Goal: Task Accomplishment & Management: Complete application form

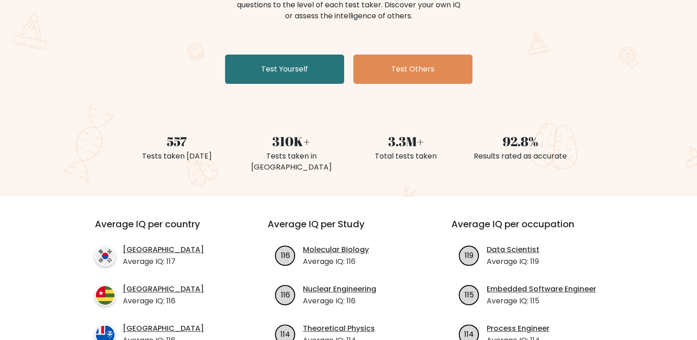
scroll to position [137, 0]
click at [297, 83] on div "The Brght Adaptive IQ Test The Brght Test dynamically adjusts the difficulty of…" at bounding box center [349, 22] width 458 height 130
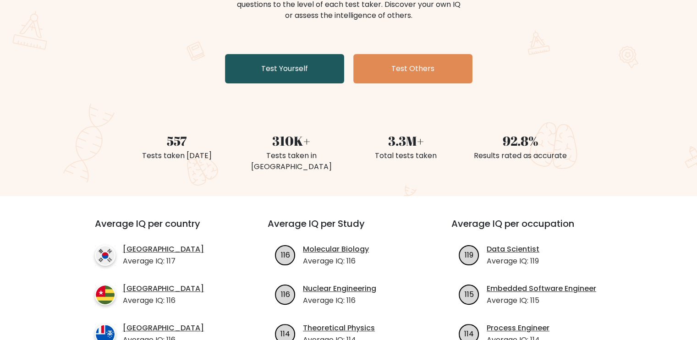
click at [297, 75] on link "Test Yourself" at bounding box center [284, 68] width 119 height 29
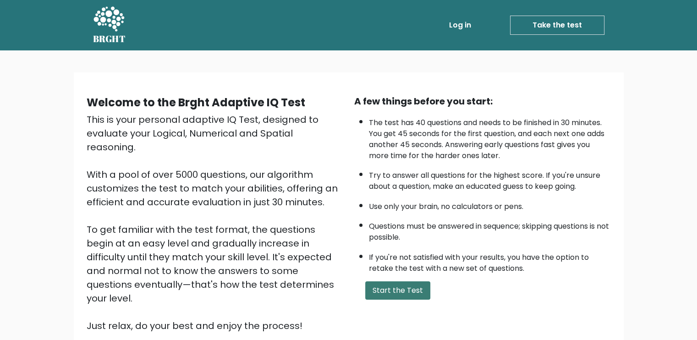
click at [396, 291] on button "Start the Test" at bounding box center [397, 290] width 65 height 18
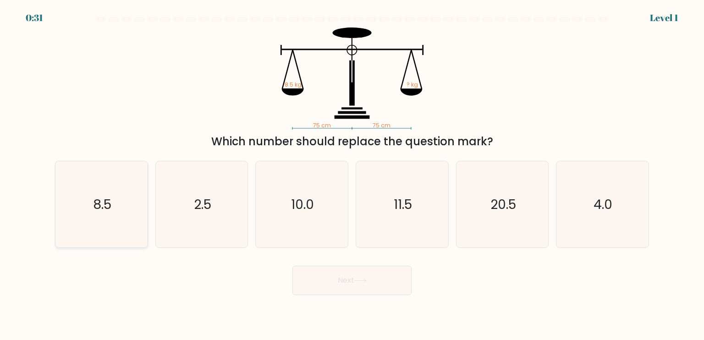
click at [92, 234] on icon "8.5" at bounding box center [101, 204] width 86 height 86
click at [352, 175] on input "a. 8.5" at bounding box center [352, 172] width 0 height 5
radio input "true"
click at [367, 285] on button "Next" at bounding box center [351, 280] width 119 height 29
click at [377, 281] on button "Next" at bounding box center [351, 280] width 119 height 29
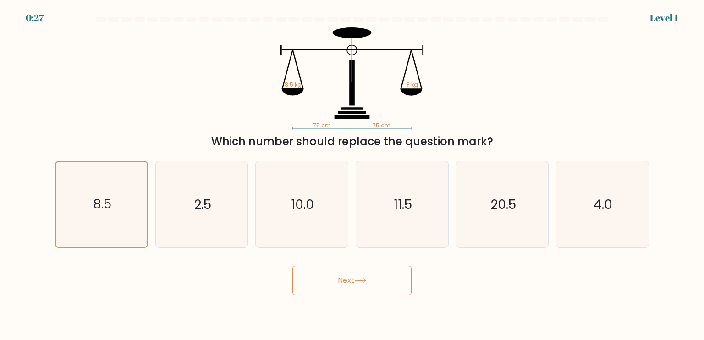
click at [332, 284] on button "Next" at bounding box center [351, 280] width 119 height 29
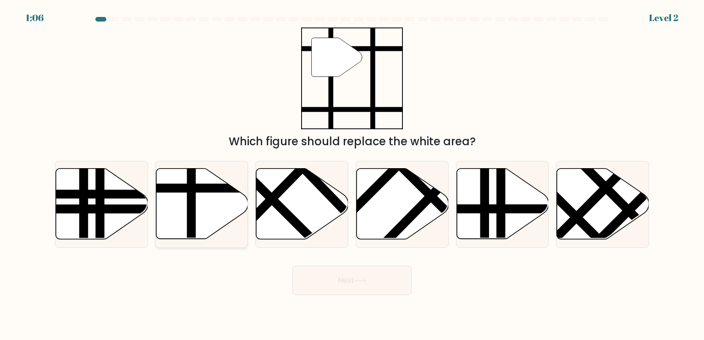
click at [201, 188] on line at bounding box center [230, 188] width 186 height 0
click at [352, 175] on input "b." at bounding box center [352, 172] width 0 height 5
radio input "true"
click at [334, 277] on button "Next" at bounding box center [351, 280] width 119 height 29
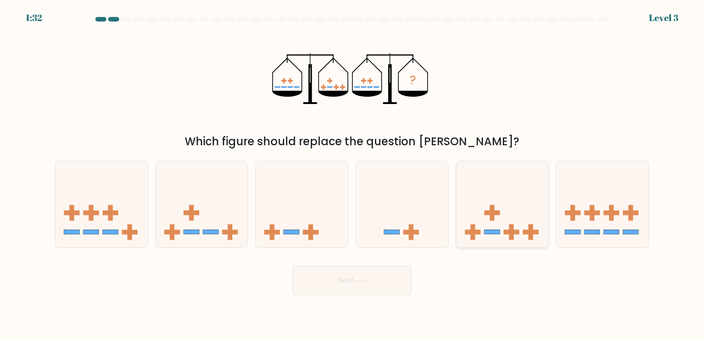
click at [522, 201] on icon at bounding box center [502, 204] width 92 height 76
click at [352, 175] on input "e." at bounding box center [352, 172] width 0 height 5
radio input "true"
click at [377, 287] on button "Next" at bounding box center [351, 280] width 119 height 29
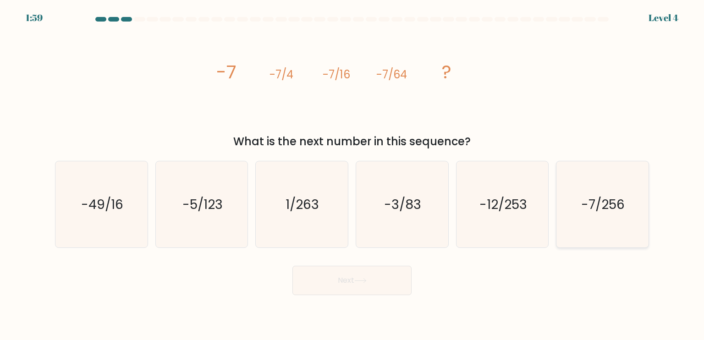
click at [608, 206] on text "-7/256" at bounding box center [603, 204] width 44 height 18
click at [352, 175] on input "f. -7/256" at bounding box center [352, 172] width 0 height 5
radio input "true"
click at [361, 272] on button "Next" at bounding box center [351, 280] width 119 height 29
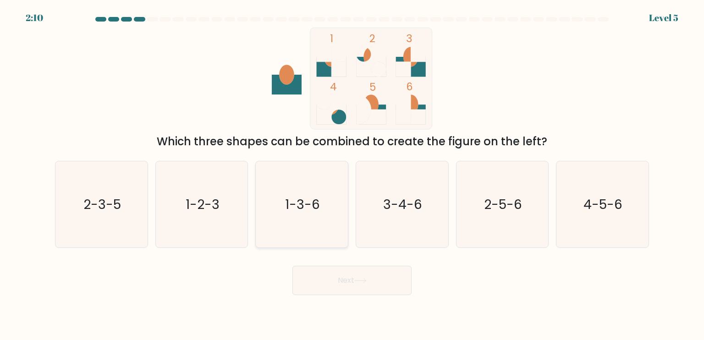
click at [293, 209] on text "1-3-6" at bounding box center [302, 204] width 35 height 18
click at [352, 175] on input "c. 1-3-6" at bounding box center [352, 172] width 0 height 5
radio input "true"
click at [335, 281] on button "Next" at bounding box center [351, 280] width 119 height 29
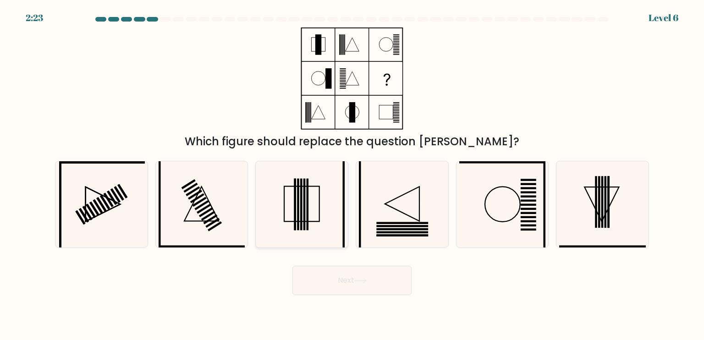
click at [285, 198] on rect at bounding box center [302, 203] width 35 height 35
click at [352, 175] on input "c." at bounding box center [352, 172] width 0 height 5
radio input "true"
click at [322, 288] on button "Next" at bounding box center [351, 280] width 119 height 29
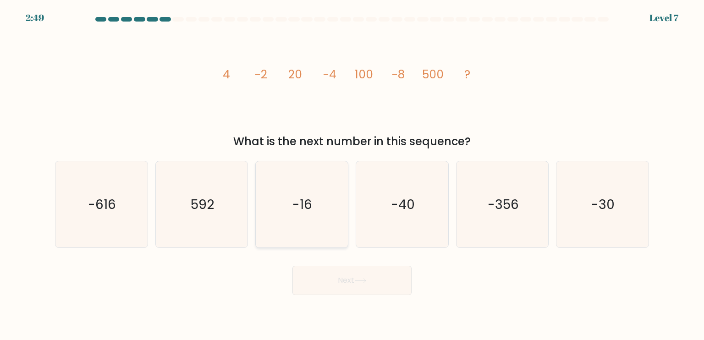
click at [308, 199] on text "-16" at bounding box center [303, 204] width 20 height 18
click at [352, 175] on input "c. -16" at bounding box center [352, 172] width 0 height 5
radio input "true"
click at [324, 289] on button "Next" at bounding box center [351, 280] width 119 height 29
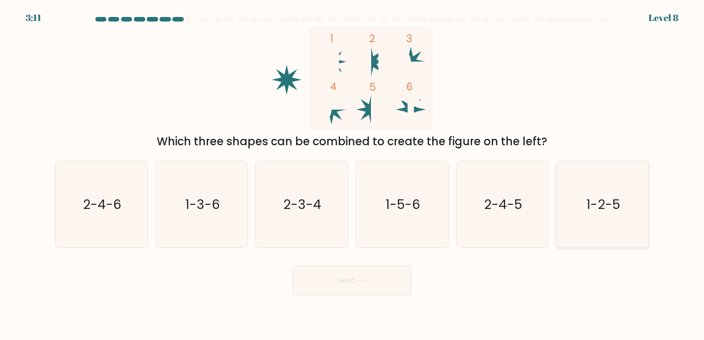
click at [599, 192] on icon "1-2-5" at bounding box center [602, 204] width 86 height 86
click at [352, 175] on input "f. 1-2-5" at bounding box center [352, 172] width 0 height 5
radio input "true"
click at [359, 283] on icon at bounding box center [360, 280] width 12 height 5
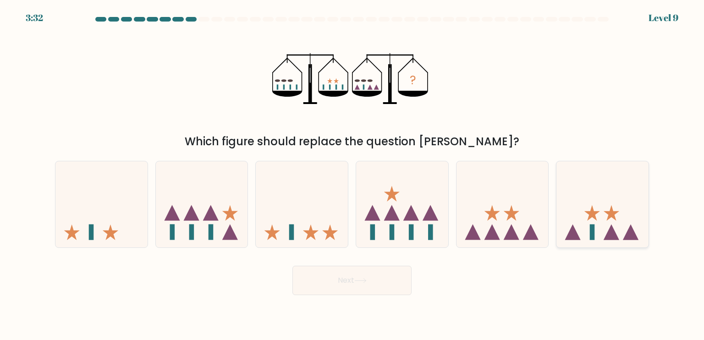
click at [627, 218] on icon at bounding box center [602, 204] width 92 height 76
click at [352, 175] on input "f." at bounding box center [352, 172] width 0 height 5
radio input "true"
click at [381, 286] on button "Next" at bounding box center [351, 280] width 119 height 29
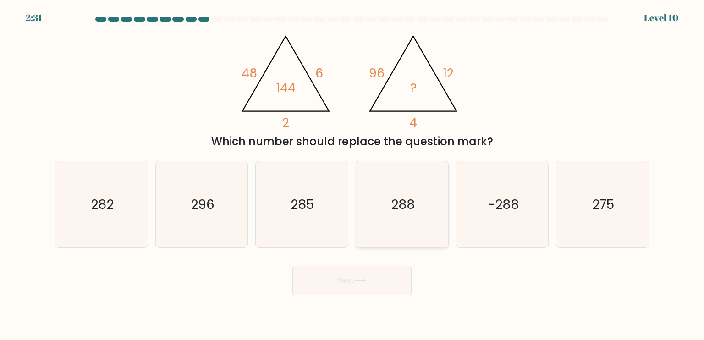
click at [413, 203] on text "288" at bounding box center [403, 204] width 24 height 18
click at [352, 175] on input "d. 288" at bounding box center [352, 172] width 0 height 5
radio input "true"
click at [373, 289] on button "Next" at bounding box center [351, 280] width 119 height 29
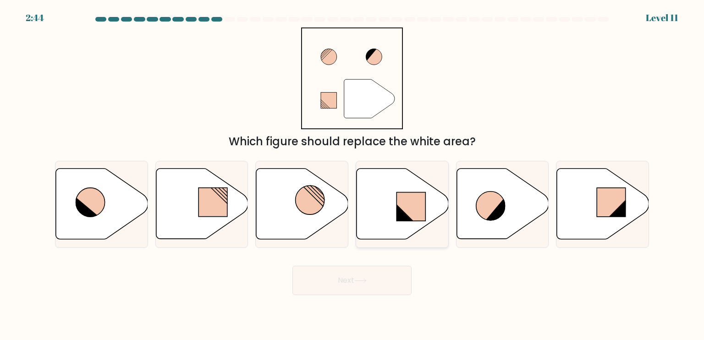
click at [387, 207] on icon at bounding box center [402, 204] width 92 height 71
click at [352, 175] on input "d." at bounding box center [352, 172] width 0 height 5
radio input "true"
click at [367, 274] on button "Next" at bounding box center [351, 280] width 119 height 29
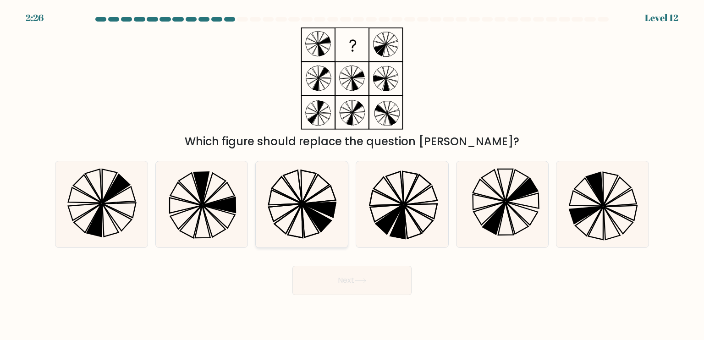
drag, startPoint x: 311, startPoint y: 192, endPoint x: 321, endPoint y: 212, distance: 21.9
click at [312, 194] on icon at bounding box center [301, 204] width 86 height 86
click at [352, 175] on input "c." at bounding box center [352, 172] width 0 height 5
radio input "true"
click at [341, 286] on button "Next" at bounding box center [351, 280] width 119 height 29
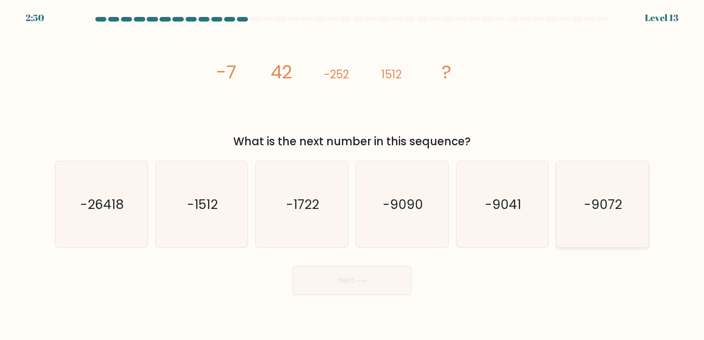
click at [600, 187] on icon "-9072" at bounding box center [602, 204] width 86 height 86
click at [352, 175] on input "f. -9072" at bounding box center [352, 172] width 0 height 5
radio input "true"
click at [371, 279] on button "Next" at bounding box center [351, 280] width 119 height 29
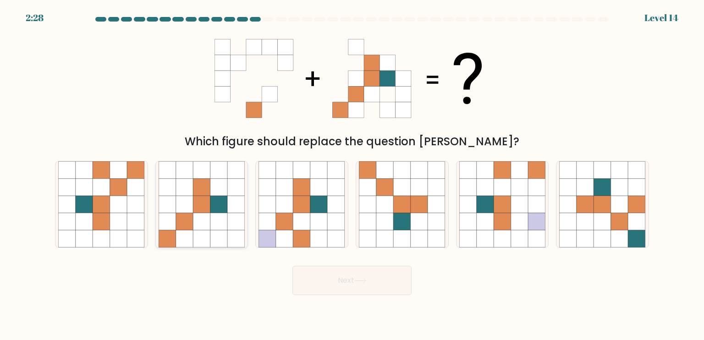
click at [207, 221] on icon at bounding box center [201, 221] width 17 height 17
click at [352, 175] on input "b." at bounding box center [352, 172] width 0 height 5
radio input "true"
click at [345, 273] on button "Next" at bounding box center [351, 280] width 119 height 29
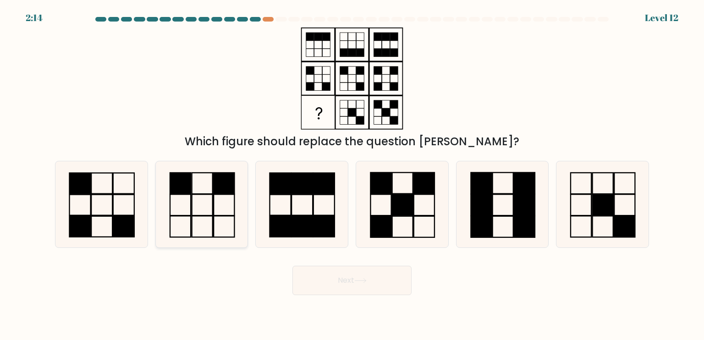
click at [212, 194] on rect at bounding box center [202, 204] width 21 height 21
click at [352, 175] on input "b." at bounding box center [352, 172] width 0 height 5
radio input "true"
click at [331, 281] on button "Next" at bounding box center [351, 280] width 119 height 29
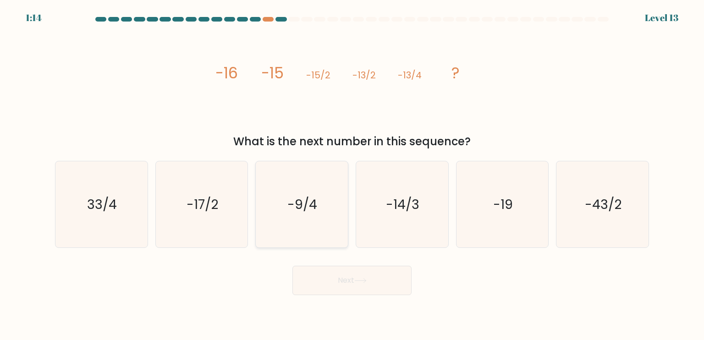
click at [279, 219] on icon "-9/4" at bounding box center [301, 204] width 86 height 86
click at [352, 175] on input "c. -9/4" at bounding box center [352, 172] width 0 height 5
radio input "true"
click at [335, 287] on button "Next" at bounding box center [351, 280] width 119 height 29
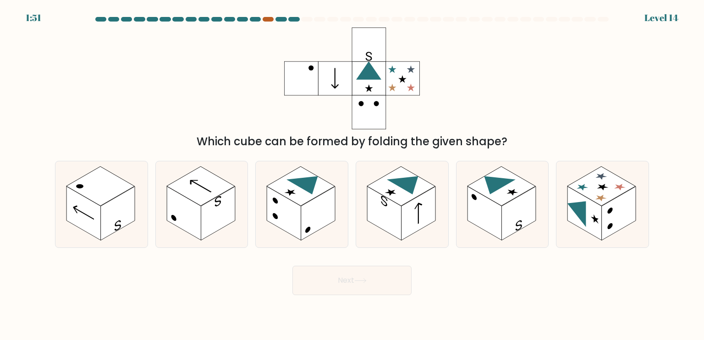
click at [266, 19] on div at bounding box center [268, 19] width 11 height 5
click at [267, 20] on div at bounding box center [268, 19] width 11 height 5
drag, startPoint x: 99, startPoint y: 209, endPoint x: 112, endPoint y: 212, distance: 13.5
click at [99, 209] on rect at bounding box center [83, 213] width 34 height 54
click at [352, 175] on input "a." at bounding box center [352, 172] width 0 height 5
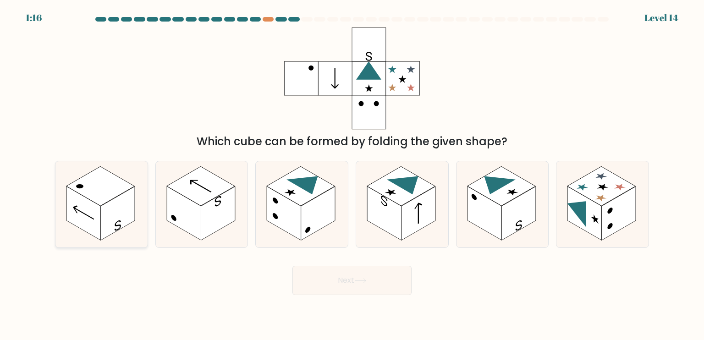
radio input "true"
click at [344, 276] on button "Next" at bounding box center [351, 280] width 119 height 29
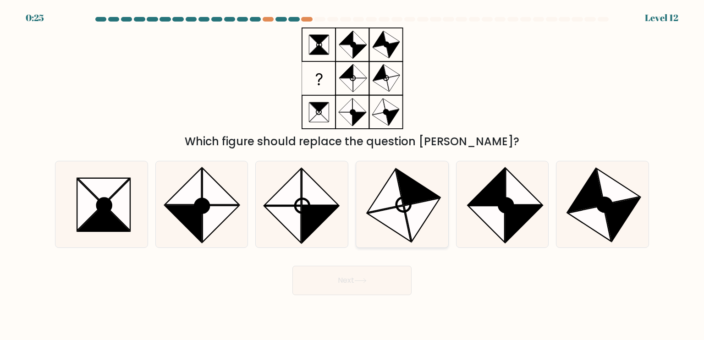
click at [420, 199] on icon at bounding box center [418, 187] width 44 height 36
click at [352, 175] on input "d." at bounding box center [352, 172] width 0 height 5
radio input "true"
click at [378, 276] on button "Next" at bounding box center [351, 280] width 119 height 29
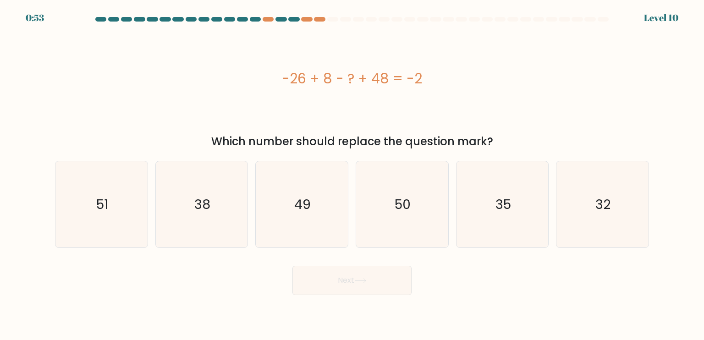
drag, startPoint x: 285, startPoint y: 75, endPoint x: 438, endPoint y: 66, distance: 153.3
click at [438, 66] on div "-26 + 8 - ? + 48 = -2" at bounding box center [352, 78] width 594 height 102
click at [405, 98] on div "-26 + 8 - ? + 48 = -2" at bounding box center [352, 78] width 594 height 102
click at [604, 188] on icon "32" at bounding box center [602, 204] width 86 height 86
click at [352, 175] on input "f. 32" at bounding box center [352, 172] width 0 height 5
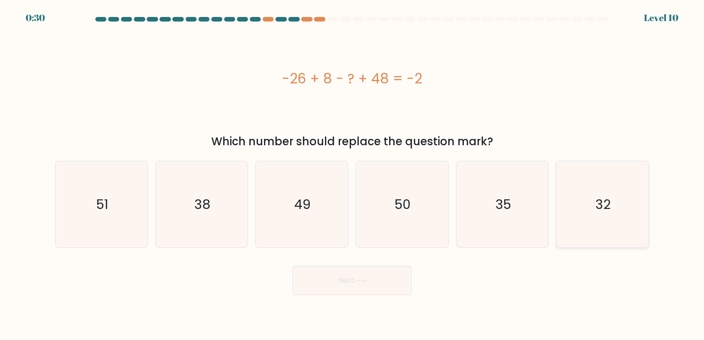
radio input "true"
click at [356, 290] on button "Next" at bounding box center [351, 280] width 119 height 29
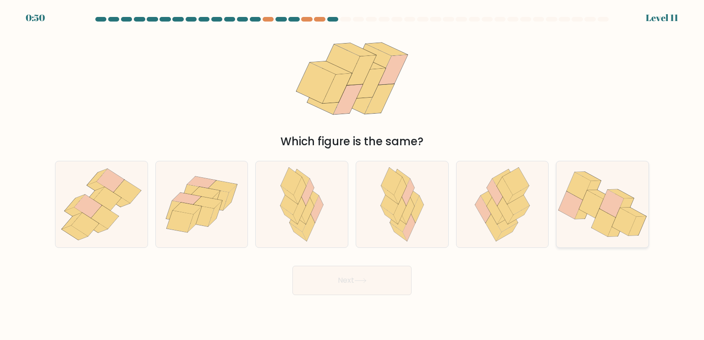
click at [601, 196] on icon at bounding box center [600, 194] width 26 height 9
click at [352, 175] on input "f." at bounding box center [352, 172] width 0 height 5
radio input "true"
click at [361, 274] on button "Next" at bounding box center [351, 280] width 119 height 29
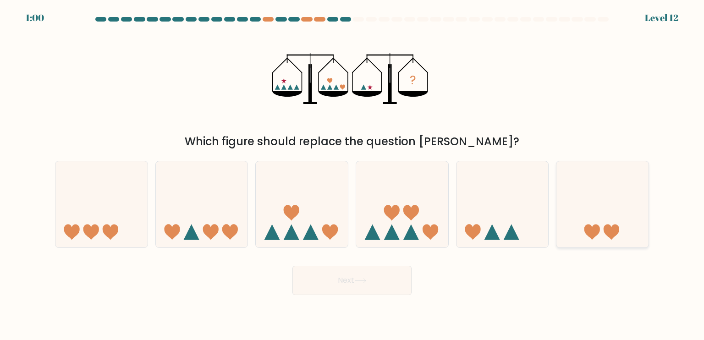
click at [586, 223] on icon at bounding box center [602, 204] width 92 height 76
click at [352, 175] on input "f." at bounding box center [352, 172] width 0 height 5
radio input "true"
click at [345, 289] on button "Next" at bounding box center [351, 280] width 119 height 29
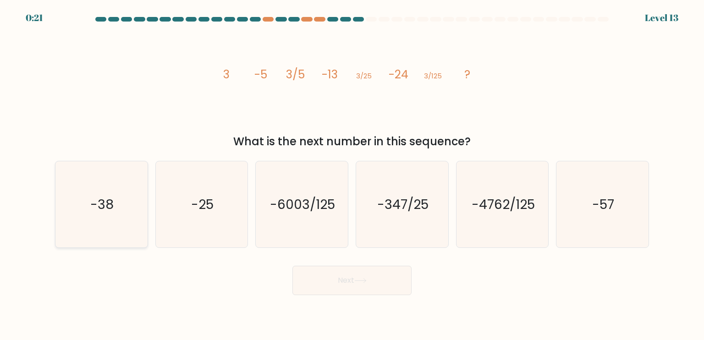
click at [110, 196] on text "-38" at bounding box center [102, 204] width 23 height 18
click at [352, 175] on input "a. -38" at bounding box center [352, 172] width 0 height 5
radio input "true"
click at [325, 287] on button "Next" at bounding box center [351, 280] width 119 height 29
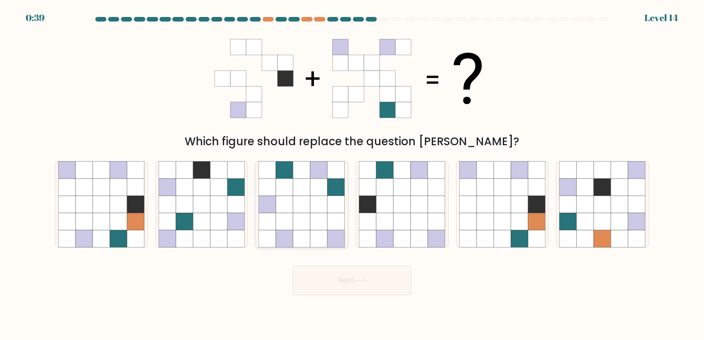
drag, startPoint x: 299, startPoint y: 183, endPoint x: 308, endPoint y: 199, distance: 18.9
click at [301, 183] on icon at bounding box center [301, 187] width 17 height 17
click at [352, 175] on input "c." at bounding box center [352, 172] width 0 height 5
radio input "true"
click at [367, 276] on button "Next" at bounding box center [351, 280] width 119 height 29
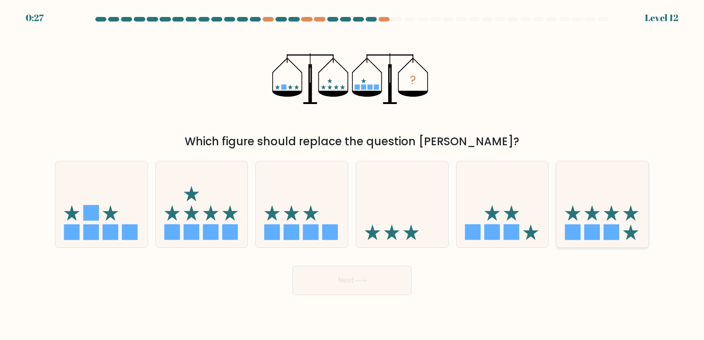
click at [606, 220] on icon at bounding box center [602, 204] width 92 height 76
click at [352, 175] on input "f." at bounding box center [352, 172] width 0 height 5
radio input "true"
click at [355, 282] on button "Next" at bounding box center [351, 280] width 119 height 29
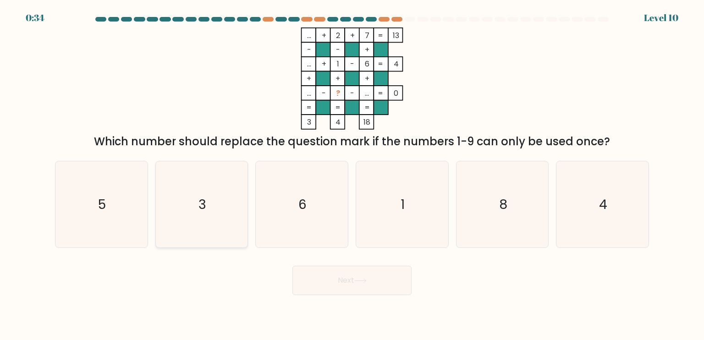
drag, startPoint x: 183, startPoint y: 201, endPoint x: 253, endPoint y: 255, distance: 88.2
click at [187, 204] on icon "3" at bounding box center [202, 204] width 86 height 86
click at [352, 175] on input "b. 3" at bounding box center [352, 172] width 0 height 5
radio input "true"
click at [354, 281] on button "Next" at bounding box center [351, 280] width 119 height 29
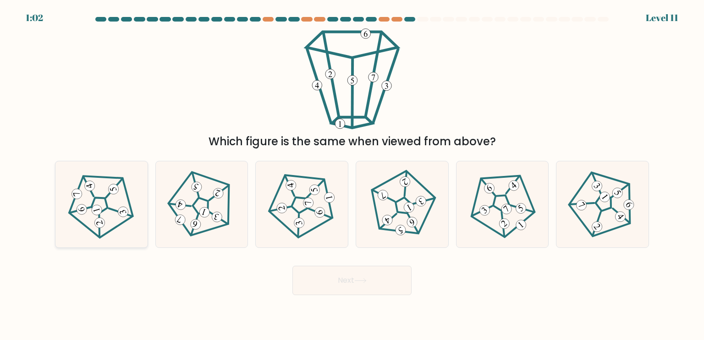
click at [84, 208] on icon at bounding box center [81, 209] width 7 height 5
click at [352, 175] on input "a." at bounding box center [352, 172] width 0 height 5
radio input "true"
click at [355, 292] on button "Next" at bounding box center [351, 280] width 119 height 29
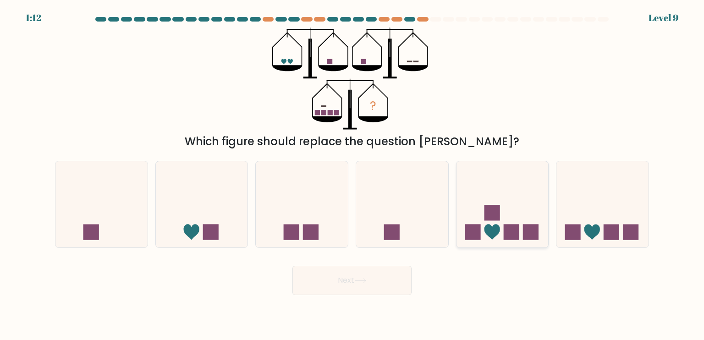
click at [500, 199] on icon at bounding box center [502, 204] width 92 height 76
click at [352, 175] on input "e." at bounding box center [352, 172] width 0 height 5
radio input "true"
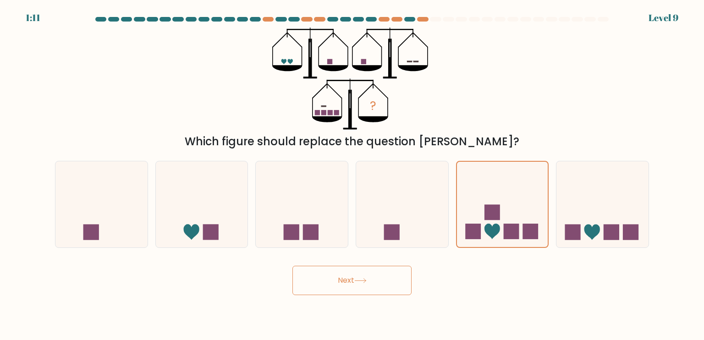
click at [379, 284] on button "Next" at bounding box center [351, 280] width 119 height 29
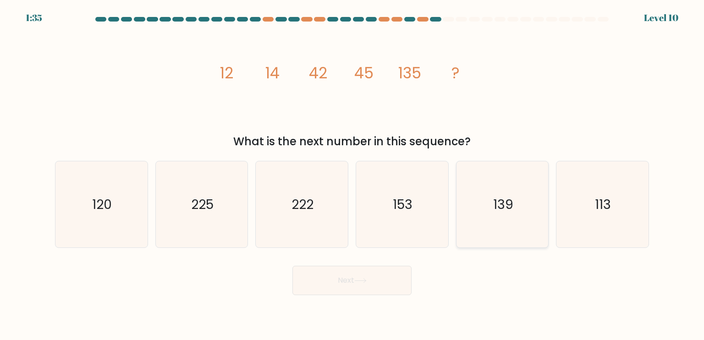
click at [486, 229] on icon "139" at bounding box center [502, 204] width 86 height 86
click at [352, 175] on input "e. 139" at bounding box center [352, 172] width 0 height 5
radio input "true"
click at [386, 275] on button "Next" at bounding box center [351, 280] width 119 height 29
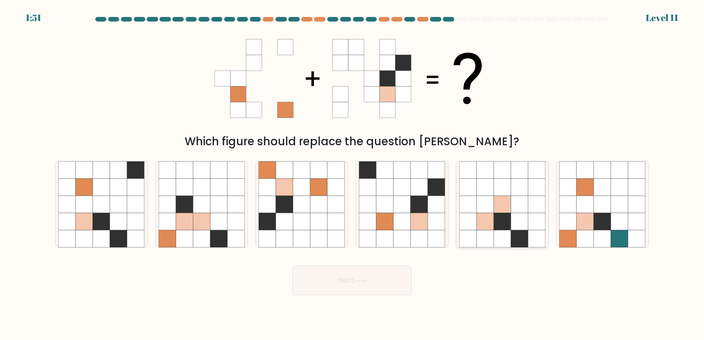
click at [511, 186] on icon at bounding box center [502, 204] width 86 height 86
click at [352, 175] on input "e." at bounding box center [352, 172] width 0 height 5
radio input "true"
click at [348, 281] on button "Next" at bounding box center [351, 280] width 119 height 29
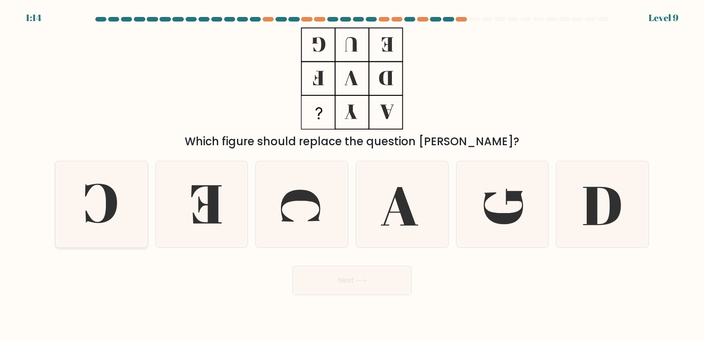
click at [128, 182] on icon at bounding box center [101, 204] width 86 height 86
click at [352, 175] on input "a." at bounding box center [352, 172] width 0 height 5
radio input "true"
click at [319, 279] on button "Next" at bounding box center [351, 280] width 119 height 29
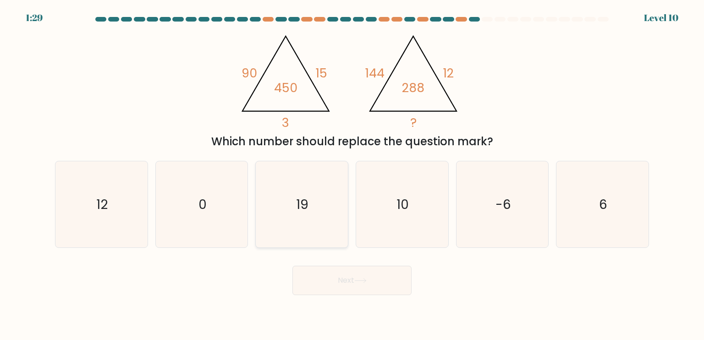
click at [311, 211] on icon "19" at bounding box center [301, 204] width 86 height 86
click at [352, 175] on input "c. 19" at bounding box center [352, 172] width 0 height 5
radio input "true"
click at [345, 295] on button "Next" at bounding box center [351, 280] width 119 height 29
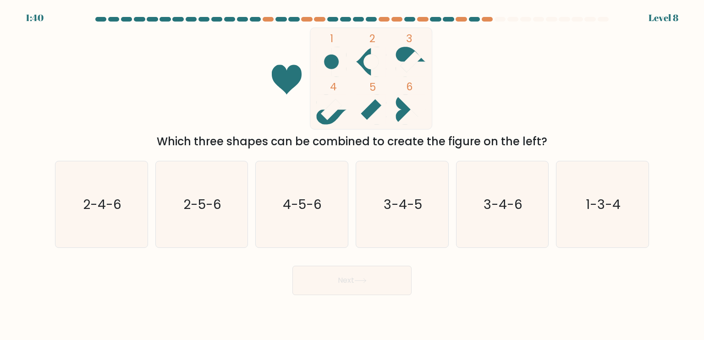
drag, startPoint x: 100, startPoint y: 208, endPoint x: 283, endPoint y: 308, distance: 208.7
click at [101, 210] on text "2-4-6" at bounding box center [102, 204] width 38 height 18
click at [352, 175] on input "a. 2-4-6" at bounding box center [352, 172] width 0 height 5
radio input "true"
click at [365, 274] on button "Next" at bounding box center [351, 280] width 119 height 29
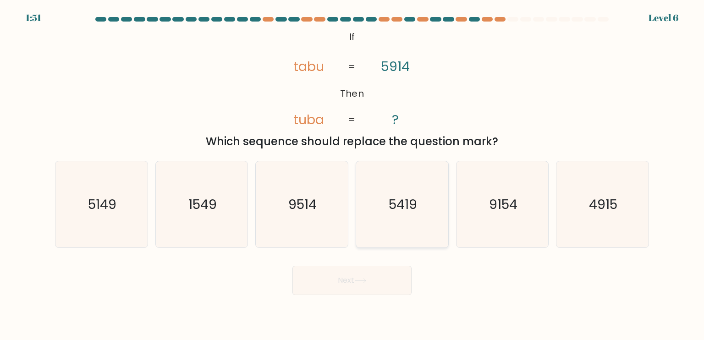
click at [420, 194] on icon "5419" at bounding box center [402, 204] width 86 height 86
click at [352, 175] on input "d. 5419" at bounding box center [352, 172] width 0 height 5
radio input "true"
click at [367, 278] on icon at bounding box center [360, 280] width 12 height 5
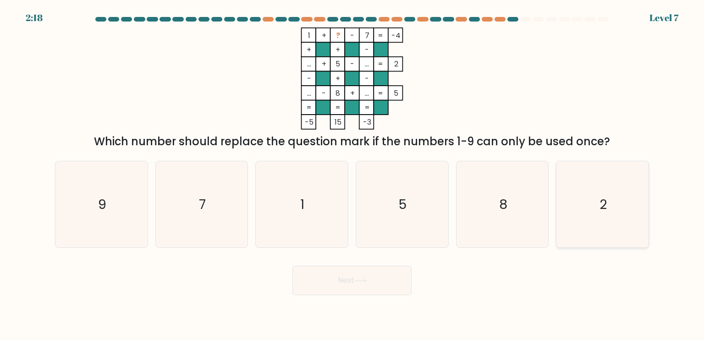
click at [592, 195] on icon "2" at bounding box center [602, 204] width 86 height 86
click at [352, 175] on input "f. 2" at bounding box center [352, 172] width 0 height 5
radio input "true"
click at [370, 274] on button "Next" at bounding box center [351, 280] width 119 height 29
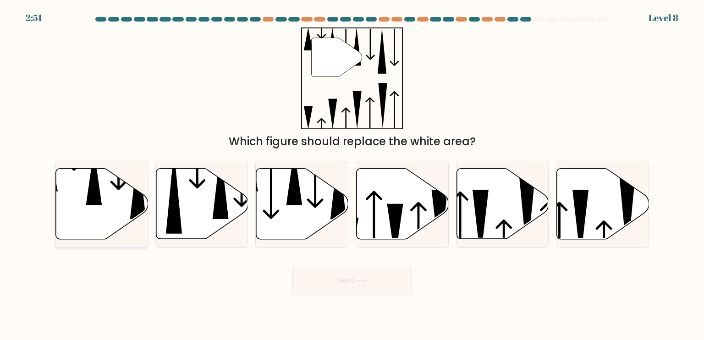
drag, startPoint x: 85, startPoint y: 201, endPoint x: 103, endPoint y: 218, distance: 25.0
click at [86, 200] on icon at bounding box center [102, 204] width 92 height 71
click at [352, 175] on input "a." at bounding box center [352, 172] width 0 height 5
radio input "true"
click at [356, 285] on button "Next" at bounding box center [351, 280] width 119 height 29
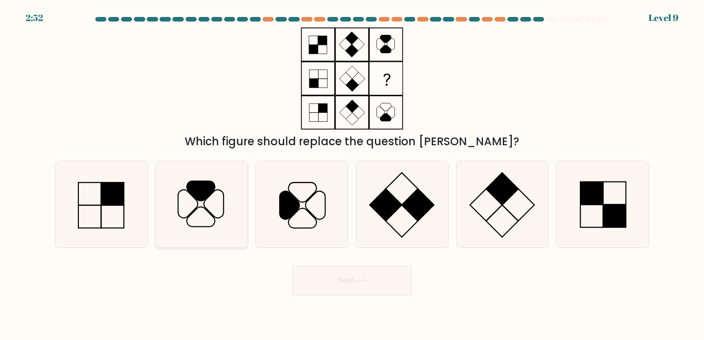
drag, startPoint x: 190, startPoint y: 216, endPoint x: 224, endPoint y: 247, distance: 46.0
click at [192, 218] on icon at bounding box center [202, 204] width 86 height 86
click at [352, 175] on input "b." at bounding box center [352, 172] width 0 height 5
radio input "true"
click at [359, 276] on button "Next" at bounding box center [351, 280] width 119 height 29
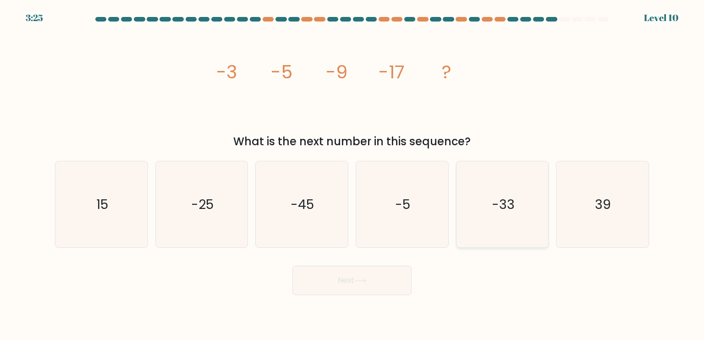
click at [487, 223] on icon "-33" at bounding box center [502, 204] width 86 height 86
click at [352, 175] on input "e. -33" at bounding box center [352, 172] width 0 height 5
radio input "true"
click at [356, 273] on button "Next" at bounding box center [351, 280] width 119 height 29
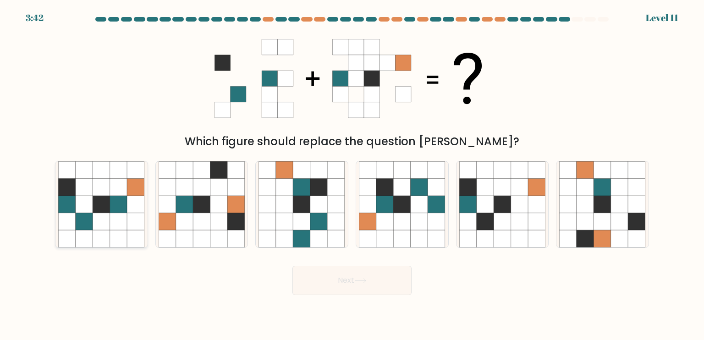
drag, startPoint x: 80, startPoint y: 213, endPoint x: 132, endPoint y: 231, distance: 55.4
click at [82, 214] on icon at bounding box center [84, 221] width 17 height 17
click at [352, 175] on input "a." at bounding box center [352, 172] width 0 height 5
radio input "true"
click at [370, 287] on button "Next" at bounding box center [351, 280] width 119 height 29
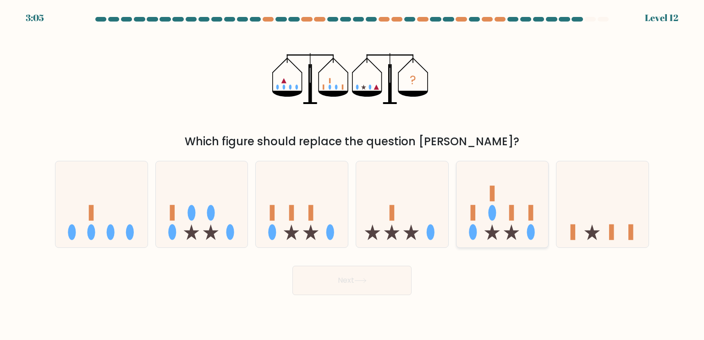
click at [515, 210] on icon at bounding box center [502, 204] width 92 height 76
click at [352, 175] on input "e." at bounding box center [352, 172] width 0 height 5
radio input "true"
click at [366, 274] on button "Next" at bounding box center [351, 280] width 119 height 29
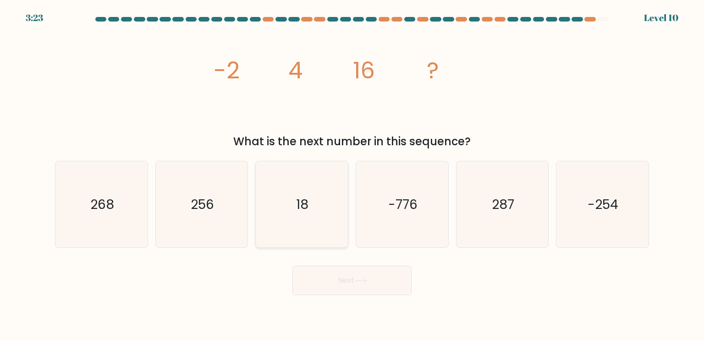
drag, startPoint x: 207, startPoint y: 192, endPoint x: 262, endPoint y: 244, distance: 75.2
click at [213, 196] on icon "256" at bounding box center [202, 204] width 86 height 86
click at [200, 225] on icon "256" at bounding box center [202, 204] width 86 height 86
click at [352, 175] on input "b. 256" at bounding box center [352, 172] width 0 height 5
radio input "true"
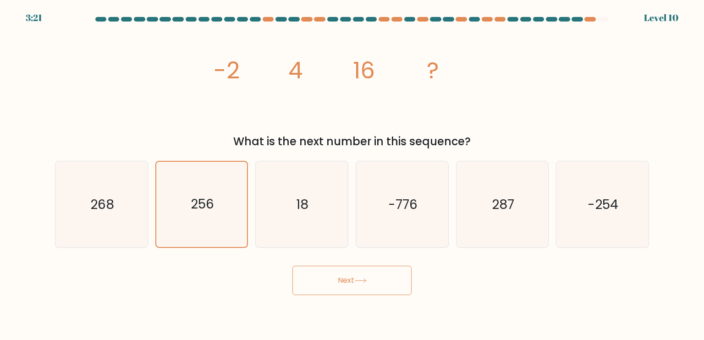
click at [336, 285] on button "Next" at bounding box center [351, 280] width 119 height 29
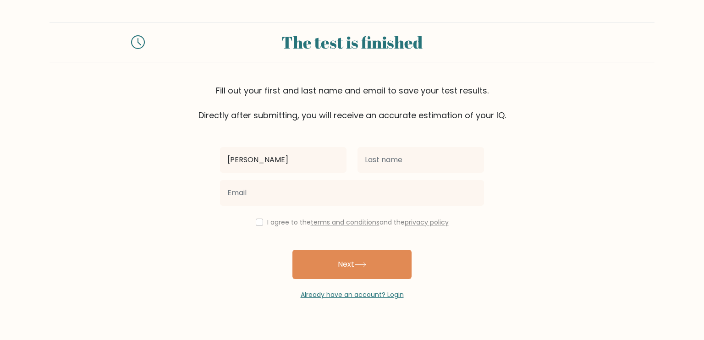
type input "[PERSON_NAME]"
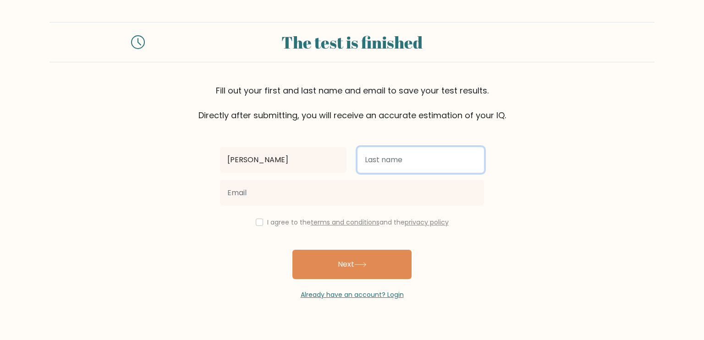
click at [409, 156] on input "text" at bounding box center [420, 160] width 126 height 26
type input "K R"
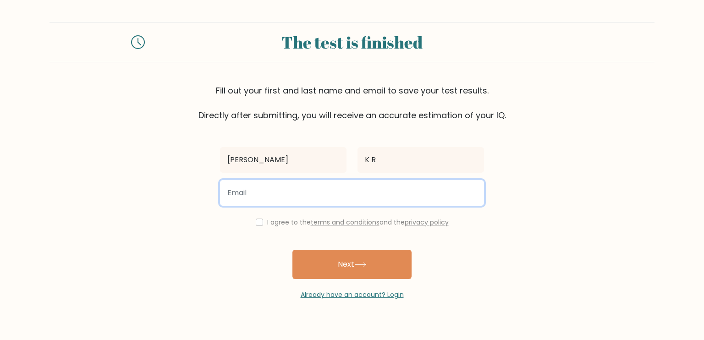
click at [329, 191] on input "email" at bounding box center [352, 193] width 264 height 26
type input "rameshthejas2309@gmail.com"
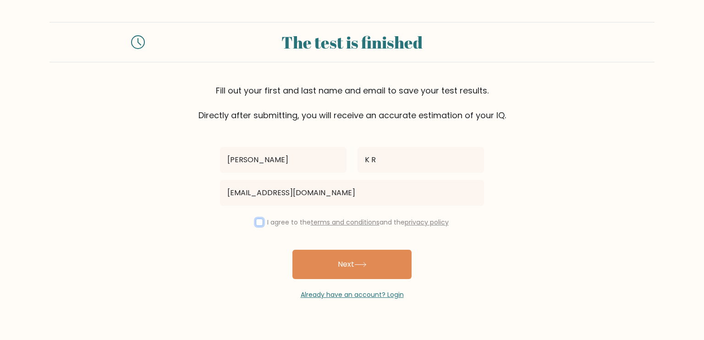
click at [256, 224] on input "checkbox" at bounding box center [259, 222] width 7 height 7
checkbox input "true"
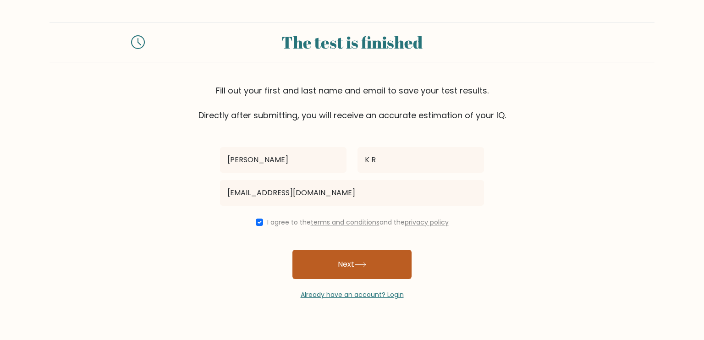
click at [345, 263] on button "Next" at bounding box center [351, 264] width 119 height 29
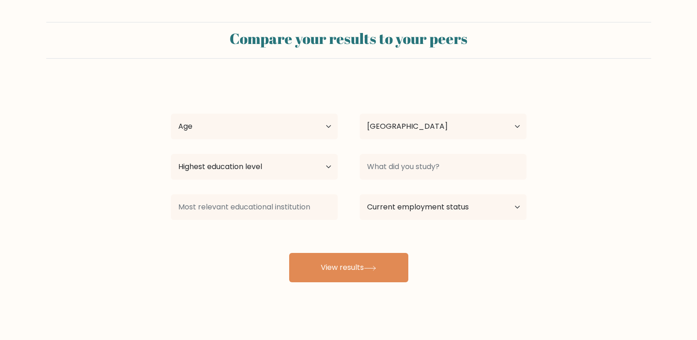
select select "IN"
click at [322, 131] on select "Age Under [DEMOGRAPHIC_DATA] [DEMOGRAPHIC_DATA] [DEMOGRAPHIC_DATA] [DEMOGRAPHIC…" at bounding box center [254, 127] width 167 height 26
select select "18_24"
click at [171, 114] on select "Age Under [DEMOGRAPHIC_DATA] [DEMOGRAPHIC_DATA] [DEMOGRAPHIC_DATA] [DEMOGRAPHIC…" at bounding box center [254, 127] width 167 height 26
click at [302, 161] on select "Highest education level No schooling Primary Lower Secondary Upper Secondary Oc…" at bounding box center [254, 167] width 167 height 26
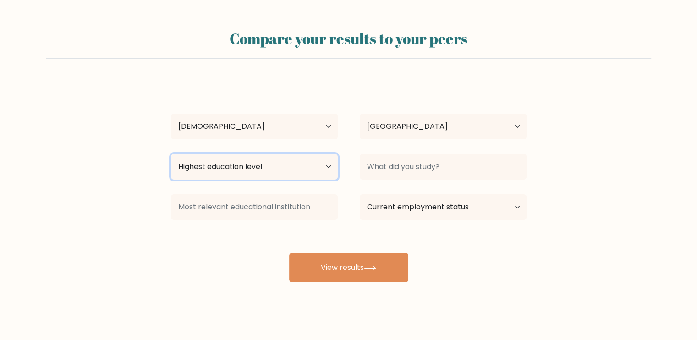
select select "bachelors_degree"
click at [171, 154] on select "Highest education level No schooling Primary Lower Secondary Upper Secondary Oc…" at bounding box center [254, 167] width 167 height 26
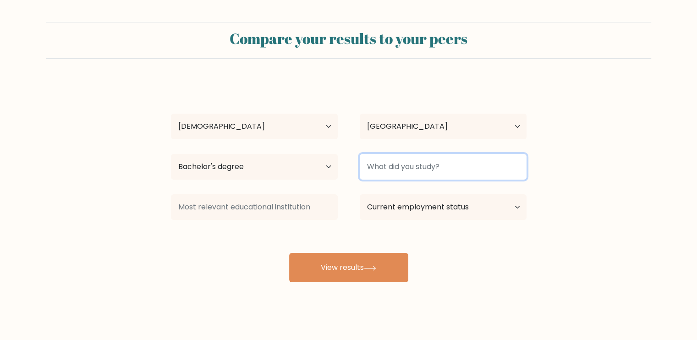
click at [403, 179] on input at bounding box center [443, 167] width 167 height 26
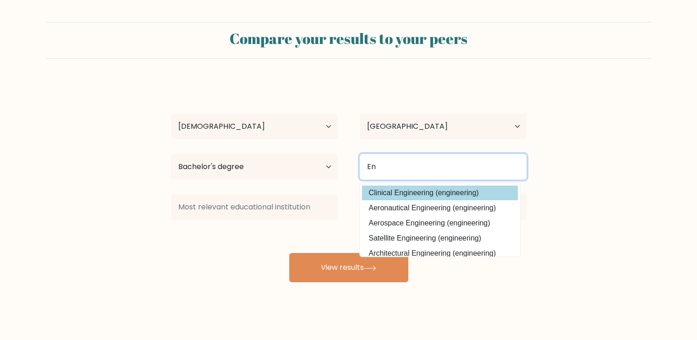
type input "E"
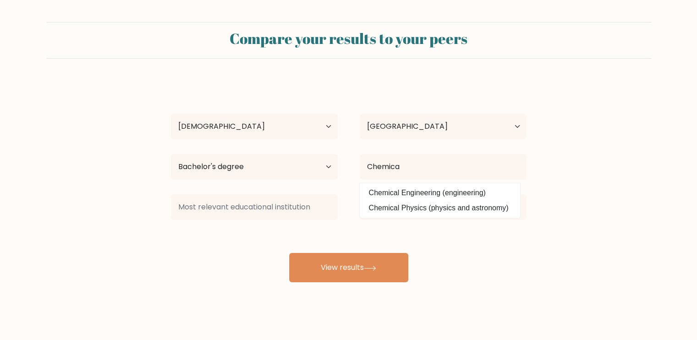
click at [411, 187] on div "Thejas K R Age Under 18 years old 18-24 years old 25-34 years old 35-44 years o…" at bounding box center [348, 182] width 367 height 202
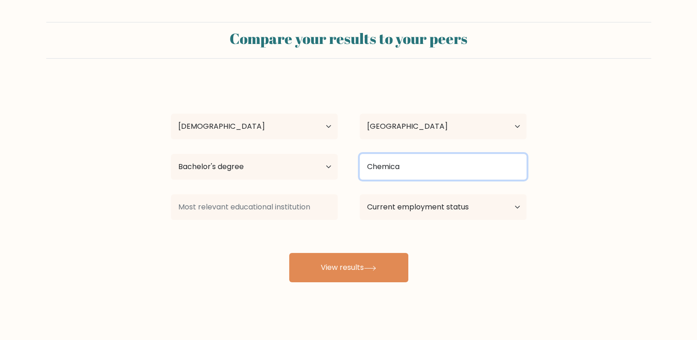
click at [455, 165] on input "Chemica" at bounding box center [443, 167] width 167 height 26
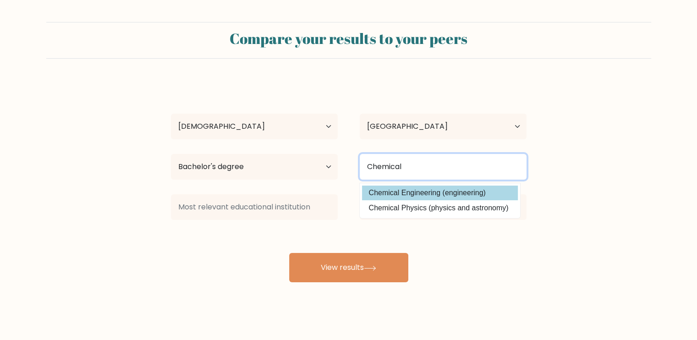
type input "Chemical"
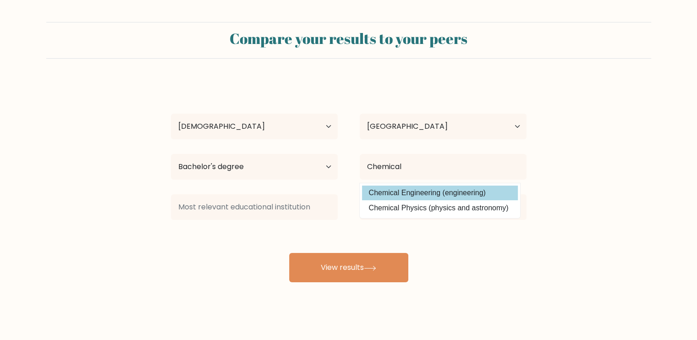
click at [442, 194] on div "Thejas K R Age Under 18 years old 18-24 years old 25-34 years old 35-44 years o…" at bounding box center [348, 182] width 367 height 202
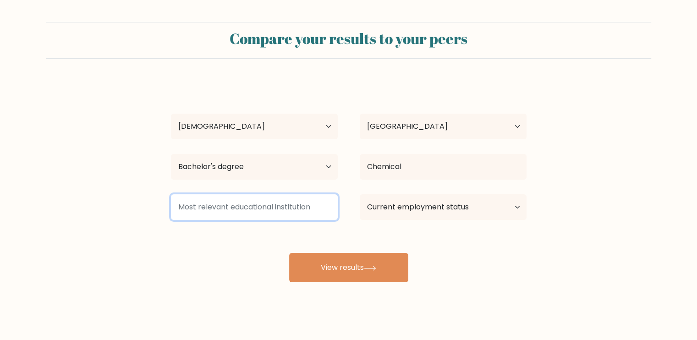
click at [311, 204] on input at bounding box center [254, 207] width 167 height 26
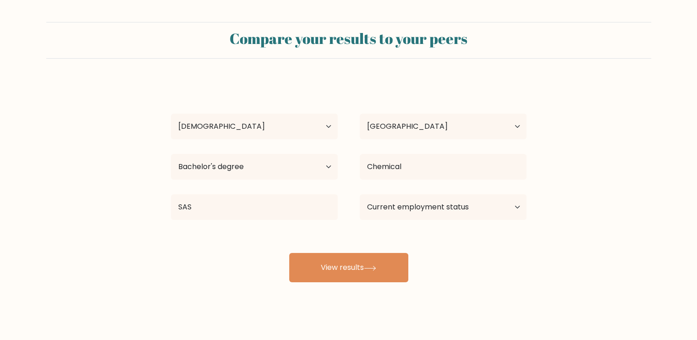
click at [261, 228] on div "Thejas K R Age Under 18 years old 18-24 years old 25-34 years old 35-44 years o…" at bounding box center [348, 182] width 367 height 202
drag, startPoint x: 270, startPoint y: 192, endPoint x: 249, endPoint y: 210, distance: 27.9
click at [249, 210] on div "SAS SASTRA University (India) University of Saskatchewan (Canada) Sudan Academy…" at bounding box center [254, 207] width 189 height 33
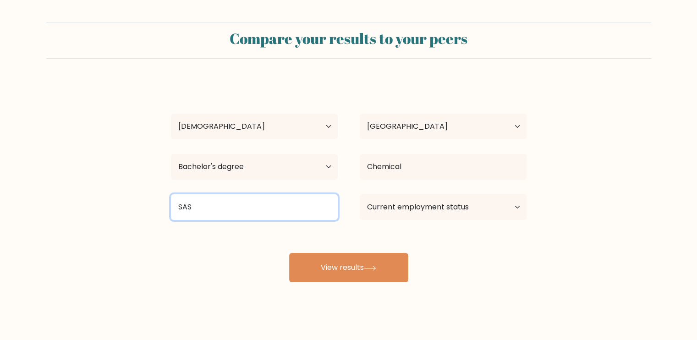
click at [249, 210] on input "SAS" at bounding box center [254, 207] width 167 height 26
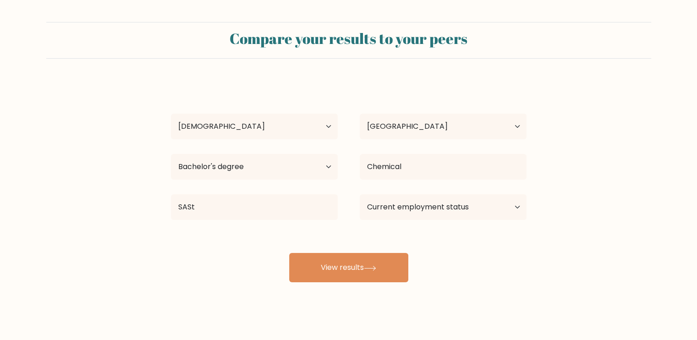
click at [242, 232] on div "Thejas K R Age Under 18 years old 18-24 years old 25-34 years old 35-44 years o…" at bounding box center [348, 182] width 367 height 202
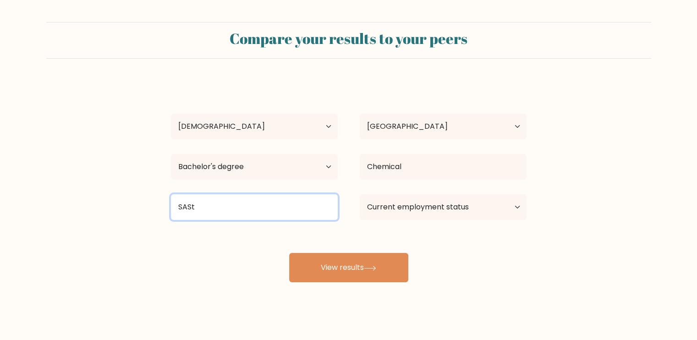
click at [221, 199] on input "SASt" at bounding box center [254, 207] width 167 height 26
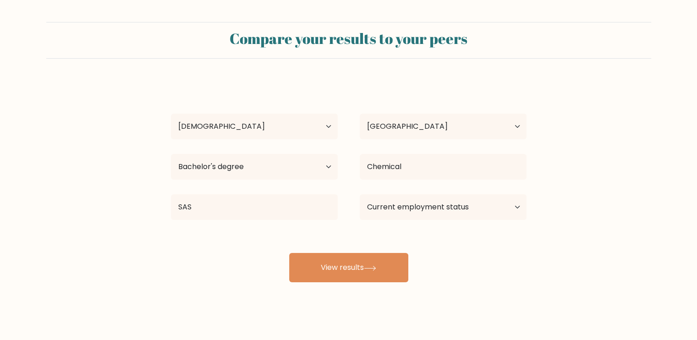
click at [223, 238] on div "Thejas K R Age Under 18 years old 18-24 years old 25-34 years old 35-44 years o…" at bounding box center [348, 182] width 367 height 202
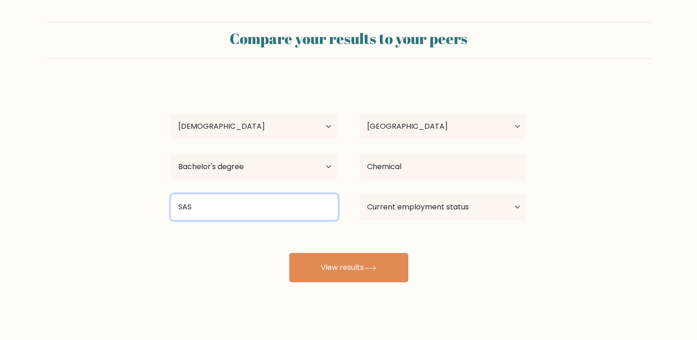
click at [221, 209] on input "SAS" at bounding box center [254, 207] width 167 height 26
click at [201, 206] on input "SAS" at bounding box center [254, 207] width 167 height 26
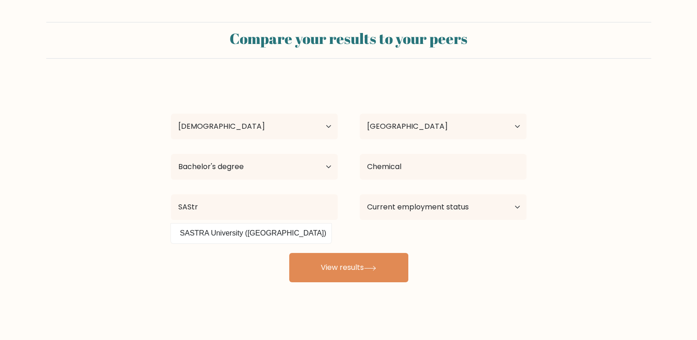
click at [212, 235] on div "Thejas K R Age Under 18 years old 18-24 years old 25-34 years old 35-44 years o…" at bounding box center [348, 182] width 367 height 202
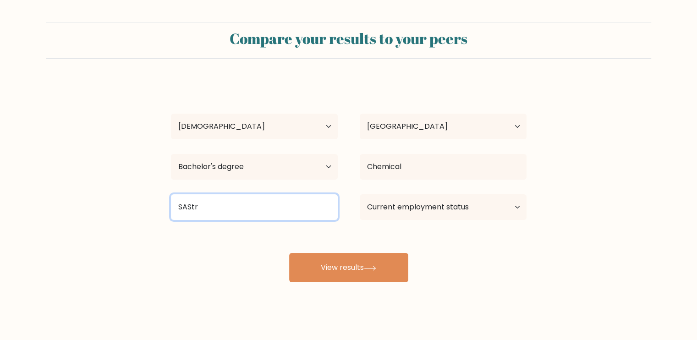
click at [237, 209] on input "SAStr" at bounding box center [254, 207] width 167 height 26
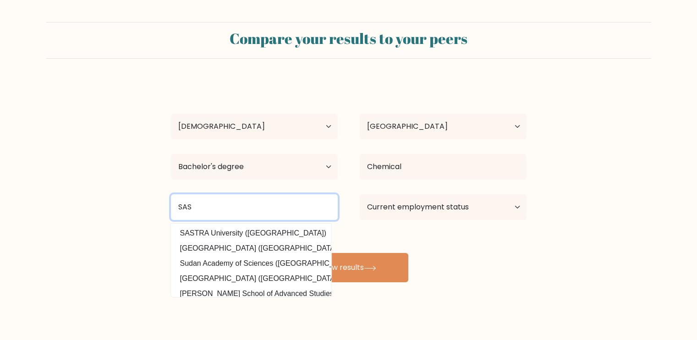
drag, startPoint x: 237, startPoint y: 209, endPoint x: 220, endPoint y: 199, distance: 19.7
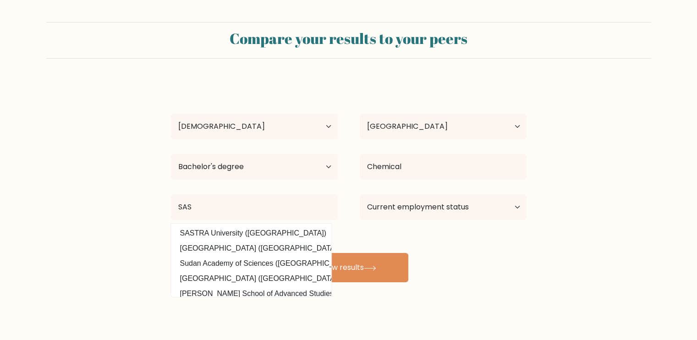
drag, startPoint x: 220, startPoint y: 199, endPoint x: 214, endPoint y: 234, distance: 35.3
click at [214, 234] on option "SASTRA University (India)" at bounding box center [251, 233] width 156 height 15
type input "SASTRA University"
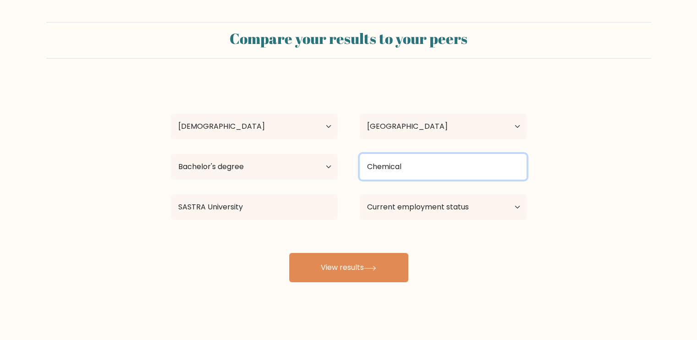
click at [454, 169] on input "Chemical" at bounding box center [443, 167] width 167 height 26
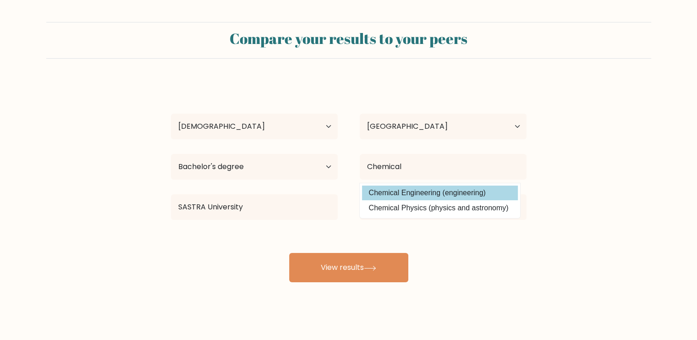
click at [464, 199] on div "Thejas K R Age Under 18 years old 18-24 years old 25-34 years old 35-44 years o…" at bounding box center [348, 182] width 367 height 202
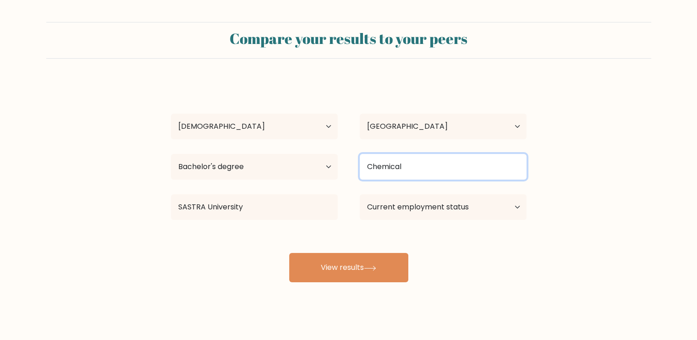
drag, startPoint x: 469, startPoint y: 155, endPoint x: 469, endPoint y: 163, distance: 7.8
click at [469, 156] on input "Chemical" at bounding box center [443, 167] width 167 height 26
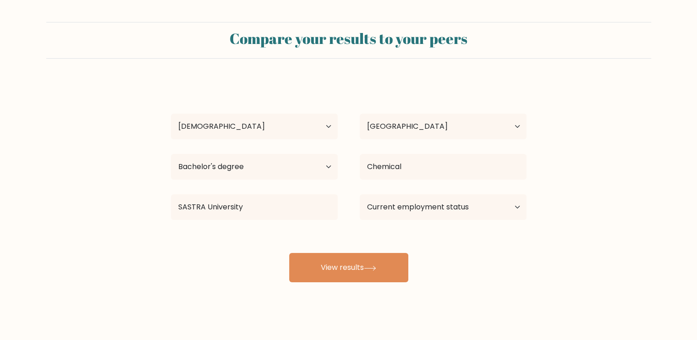
click at [473, 184] on div "Thejas K R Age Under 18 years old 18-24 years old 25-34 years old 35-44 years o…" at bounding box center [348, 182] width 367 height 202
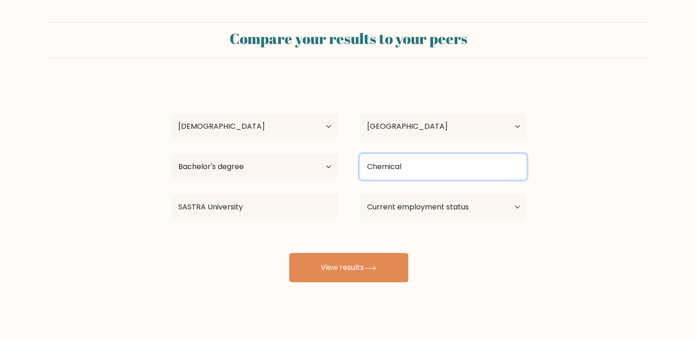
click at [472, 178] on input "Chemical" at bounding box center [443, 167] width 167 height 26
click at [481, 171] on input "Chemical" at bounding box center [443, 167] width 167 height 26
click at [517, 166] on input "Chemical" at bounding box center [443, 167] width 167 height 26
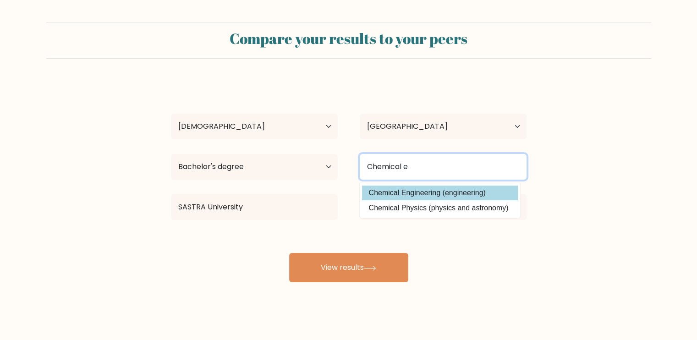
type input "Chemical e"
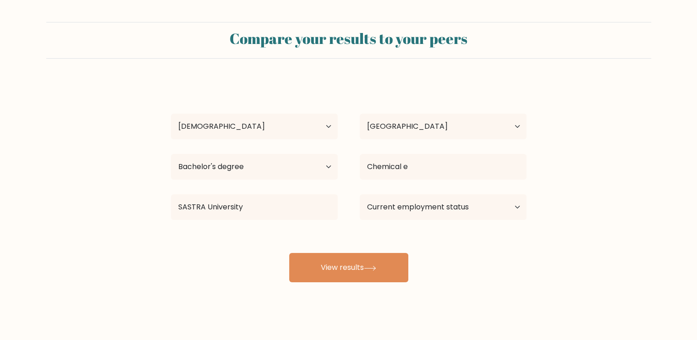
click at [455, 193] on div "Thejas K R Age Under 18 years old 18-24 years old 25-34 years old 35-44 years o…" at bounding box center [348, 182] width 367 height 202
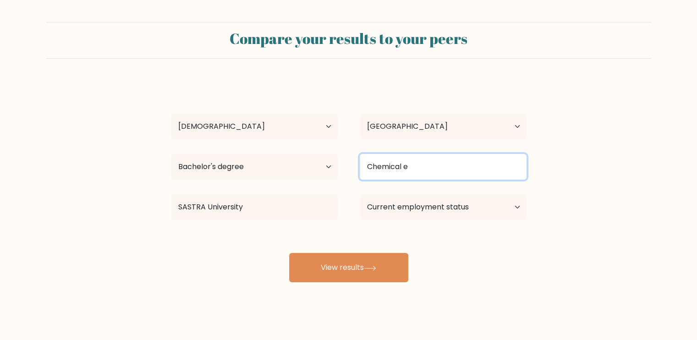
click at [457, 168] on input "Chemical e" at bounding box center [443, 167] width 167 height 26
click at [456, 174] on input "Chemical e" at bounding box center [443, 167] width 167 height 26
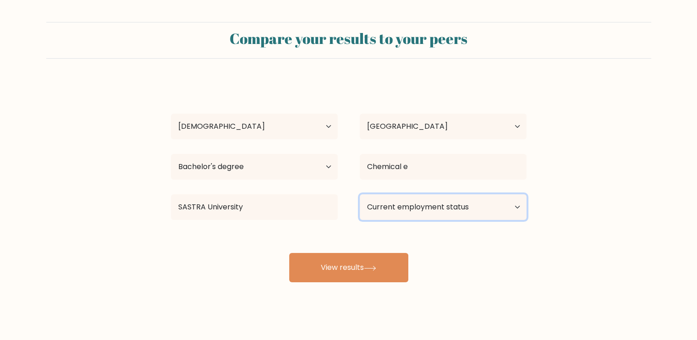
click at [456, 206] on select "Current employment status Employed Student Retired Other / prefer not to answer" at bounding box center [443, 207] width 167 height 26
select select "employed"
click at [360, 194] on select "Current employment status Employed Student Retired Other / prefer not to answer" at bounding box center [443, 207] width 167 height 26
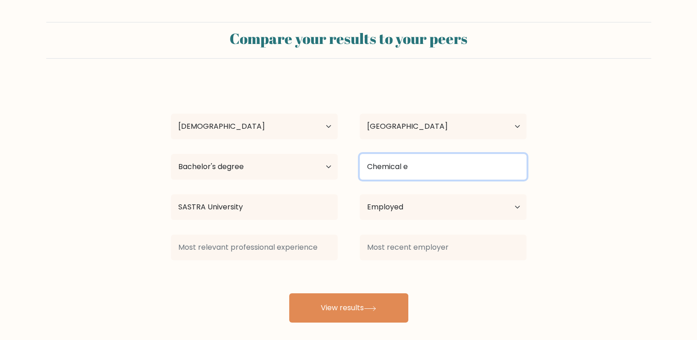
click at [408, 168] on input "Chemical e" at bounding box center [443, 167] width 167 height 26
click at [443, 173] on input "Chemical e" at bounding box center [443, 167] width 167 height 26
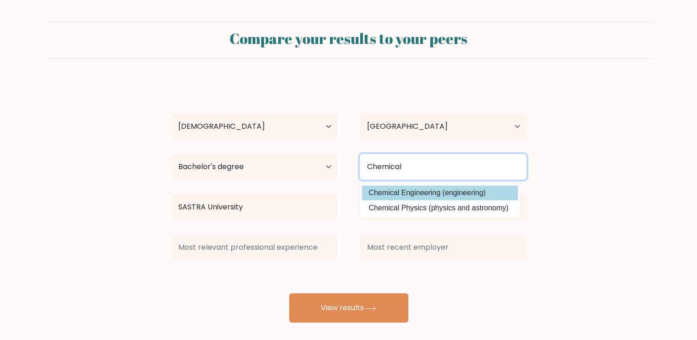
type input "Chemical"
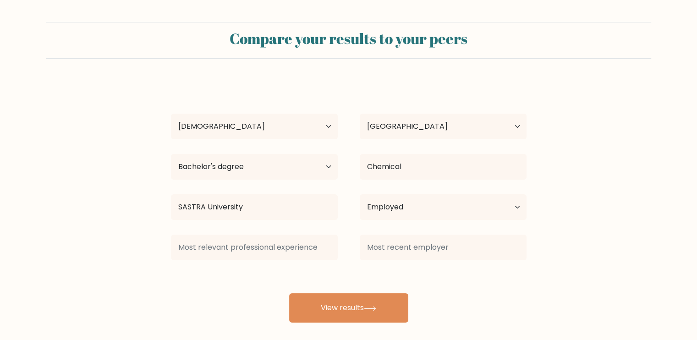
click at [446, 194] on div "Thejas K R Age Under 18 years old 18-24 years old 25-34 years old 35-44 years o…" at bounding box center [348, 202] width 367 height 242
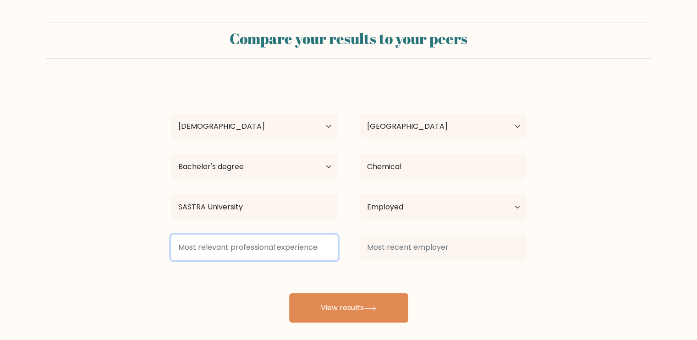
click at [289, 246] on input at bounding box center [254, 248] width 167 height 26
type input "8"
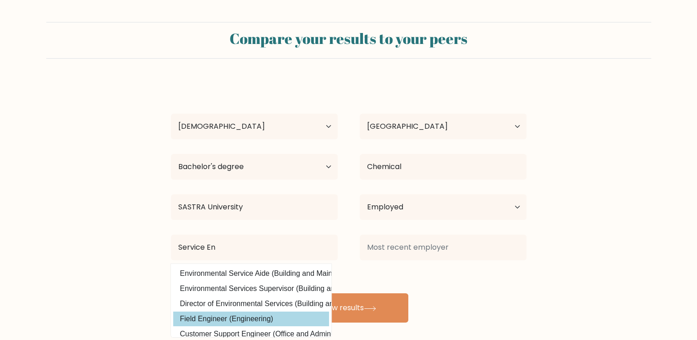
click at [249, 321] on div "Thejas K R Age Under 18 years old 18-24 years old 25-34 years old 35-44 years o…" at bounding box center [348, 202] width 367 height 242
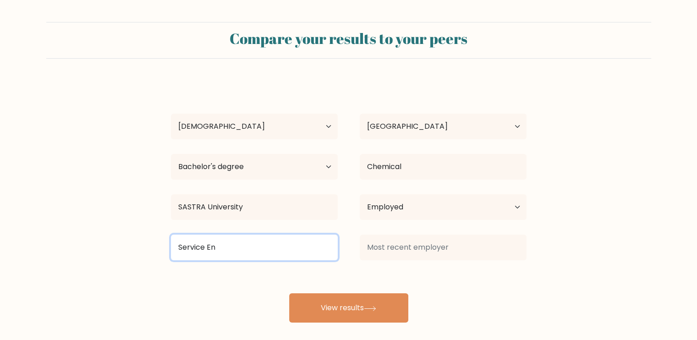
click at [242, 251] on input "Service En" at bounding box center [254, 248] width 167 height 26
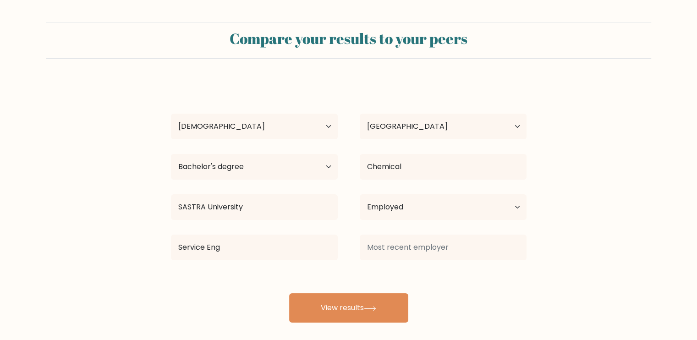
click at [244, 270] on div "Thejas K R Age Under 18 years old 18-24 years old 25-34 years old 35-44 years o…" at bounding box center [348, 202] width 367 height 242
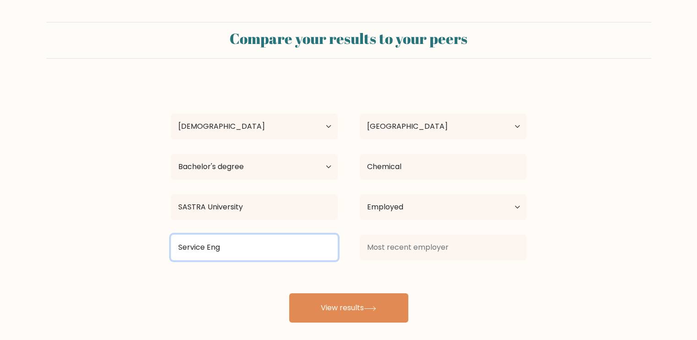
click at [239, 243] on input "Service Eng" at bounding box center [254, 248] width 167 height 26
type input "S"
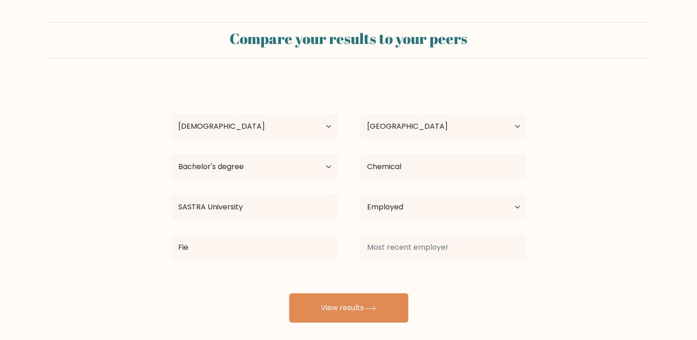
click at [255, 301] on div "Thejas K R Age Under 18 years old 18-24 years old 25-34 years old 35-44 years o…" at bounding box center [348, 202] width 367 height 242
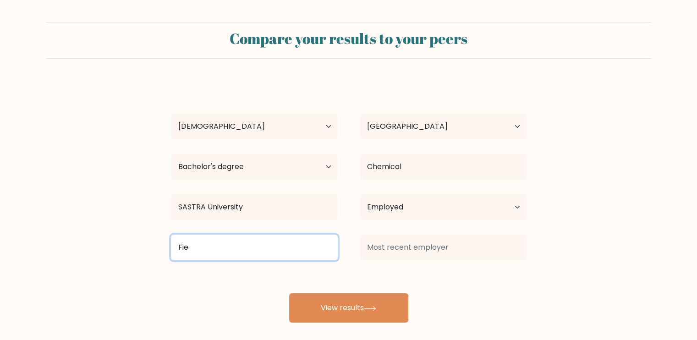
click at [238, 246] on input "Fie" at bounding box center [254, 248] width 167 height 26
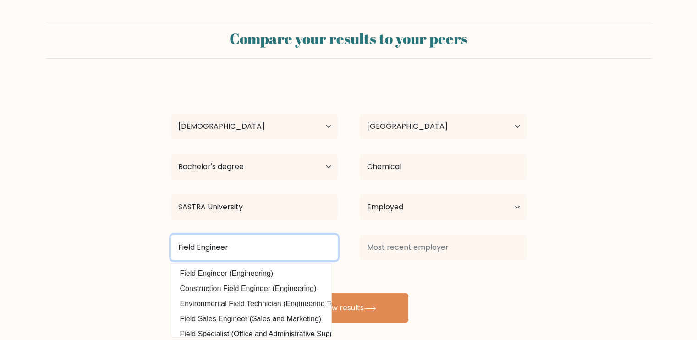
type input "Field Engineer"
click at [289, 293] on button "View results" at bounding box center [348, 307] width 119 height 29
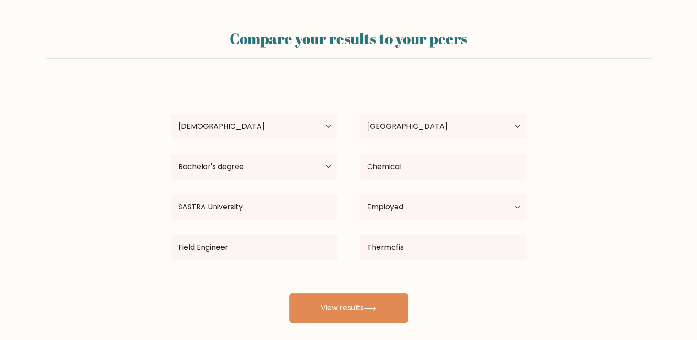
click at [412, 272] on div "Thejas K R Age Under 18 years old 18-24 years old 25-34 years old 35-44 years o…" at bounding box center [348, 202] width 367 height 242
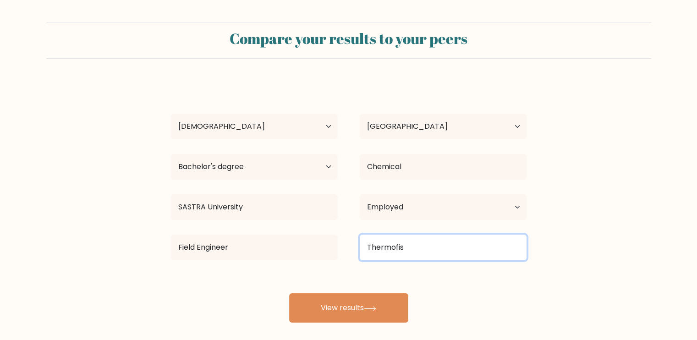
click at [420, 240] on input "Thermofis" at bounding box center [443, 248] width 167 height 26
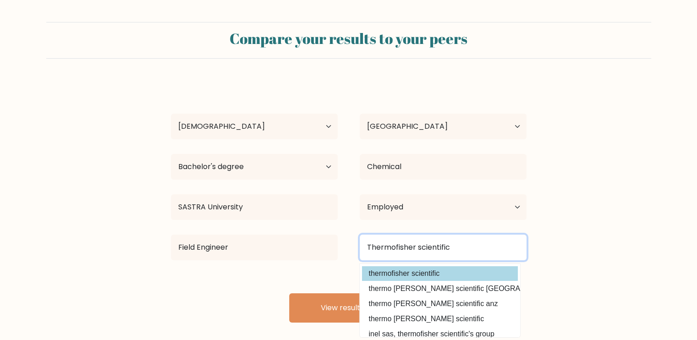
type input "Thermofisher scientific"
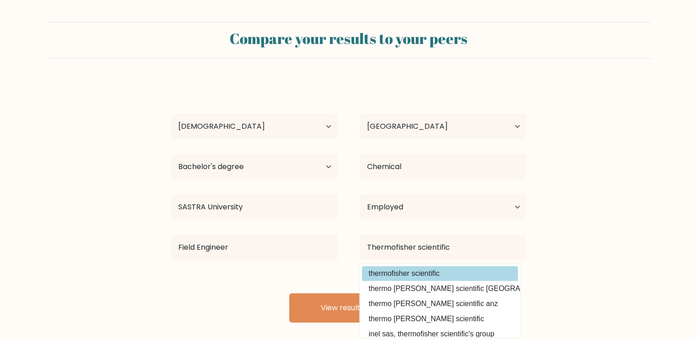
click at [429, 272] on div "Thejas K R Age Under 18 years old 18-24 years old 25-34 years old 35-44 years o…" at bounding box center [348, 202] width 367 height 242
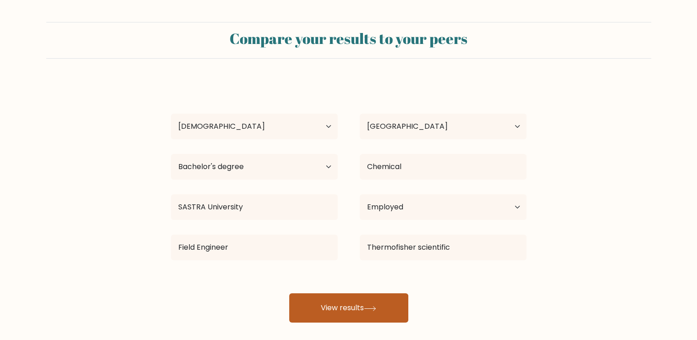
click at [348, 298] on button "View results" at bounding box center [348, 307] width 119 height 29
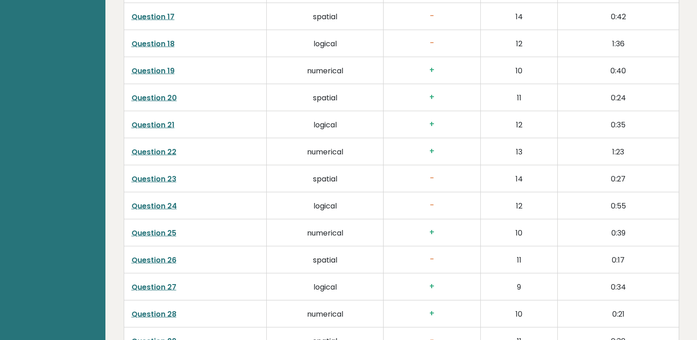
scroll to position [2062, 0]
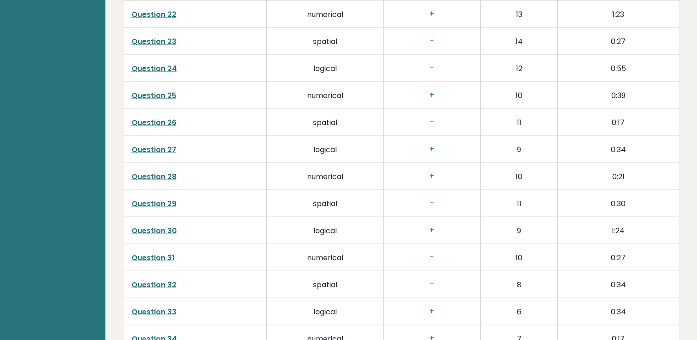
click at [166, 252] on link "Question 31" at bounding box center [152, 257] width 43 height 11
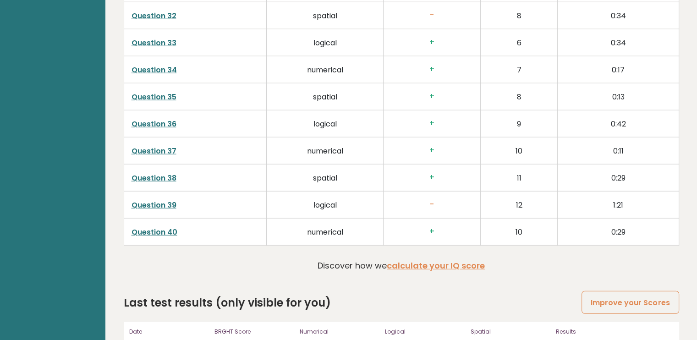
scroll to position [2351, 0]
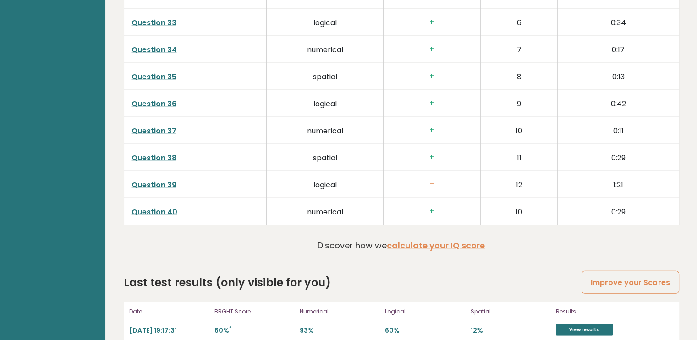
click at [151, 180] on link "Question 39" at bounding box center [153, 185] width 45 height 11
click at [136, 153] on link "Question 38" at bounding box center [153, 158] width 45 height 11
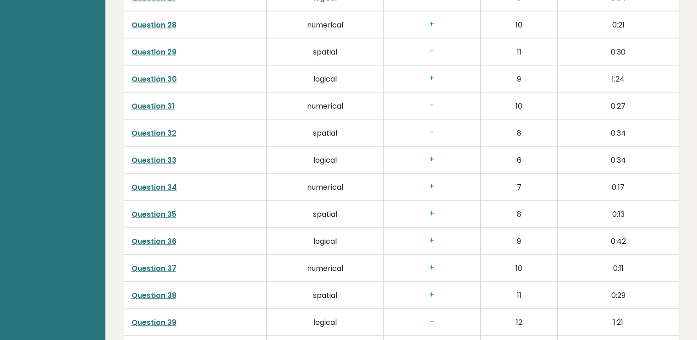
scroll to position [2076, 0]
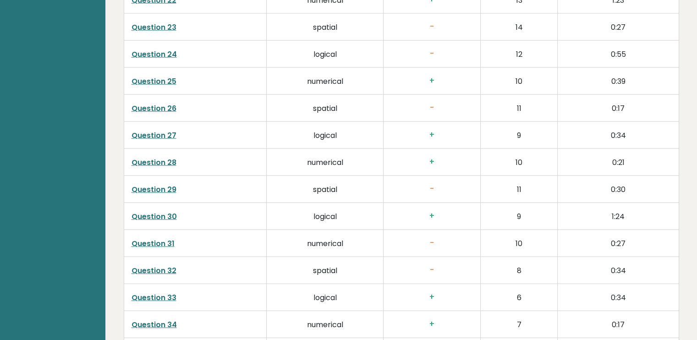
click at [158, 157] on link "Question 28" at bounding box center [153, 162] width 45 height 11
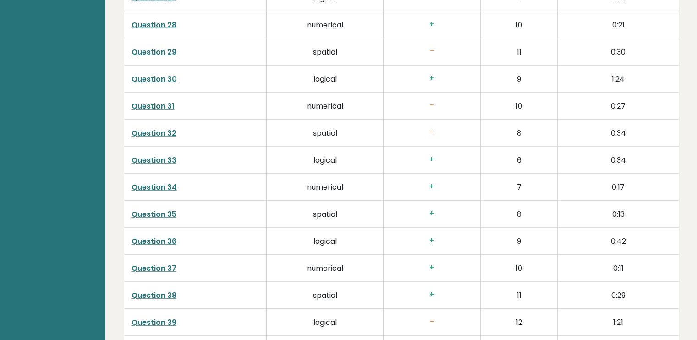
scroll to position [2351, 0]
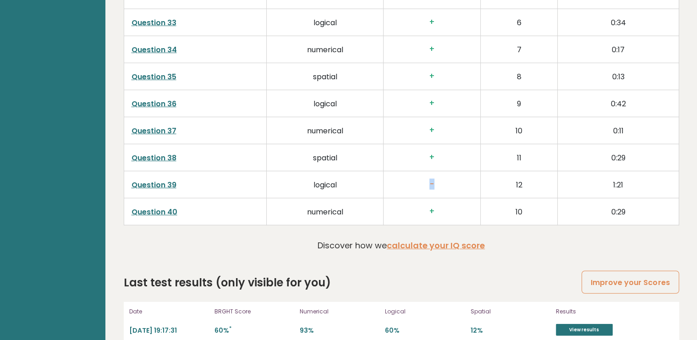
drag, startPoint x: 443, startPoint y: 170, endPoint x: 428, endPoint y: 167, distance: 15.5
click at [428, 180] on h3 "-" at bounding box center [432, 185] width 82 height 10
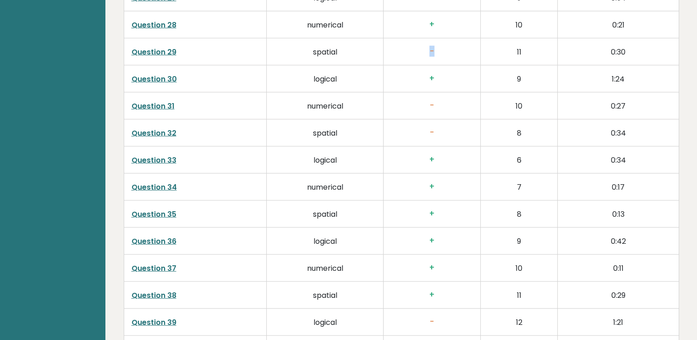
drag, startPoint x: 441, startPoint y: 38, endPoint x: 429, endPoint y: 39, distance: 11.9
click at [429, 47] on h3 "-" at bounding box center [432, 52] width 82 height 10
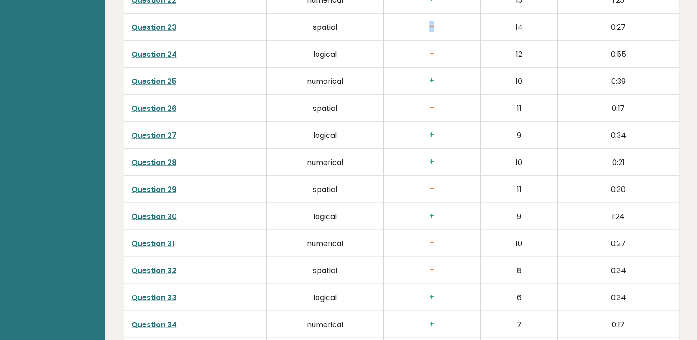
drag, startPoint x: 434, startPoint y: 13, endPoint x: 425, endPoint y: 13, distance: 9.2
click at [425, 22] on h3 "-" at bounding box center [432, 27] width 82 height 10
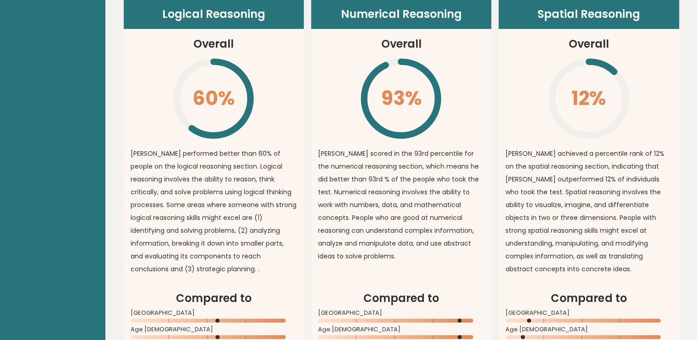
scroll to position [0, 0]
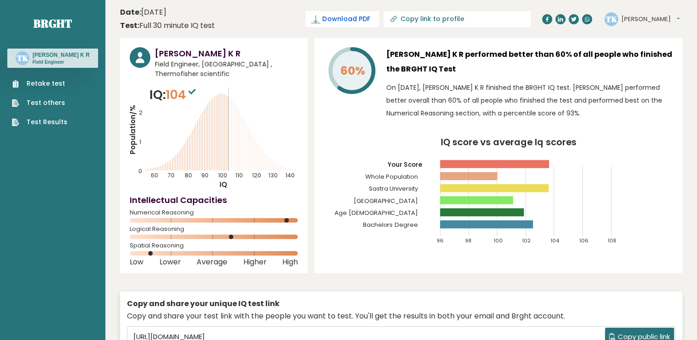
click at [370, 22] on span "Download PDF" at bounding box center [346, 19] width 48 height 10
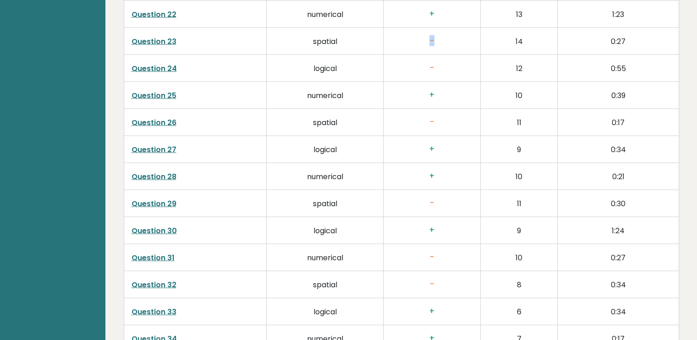
scroll to position [2351, 0]
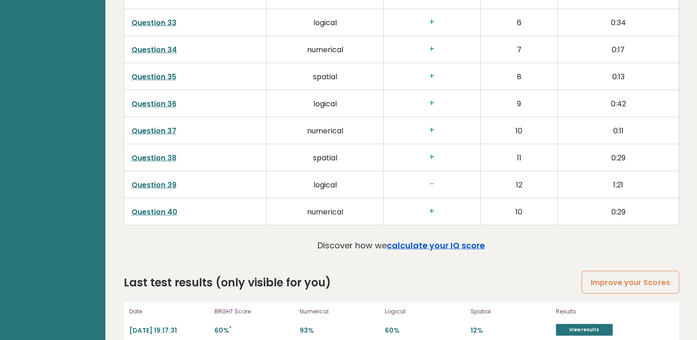
click at [451, 240] on link "calculate your IQ score" at bounding box center [436, 245] width 98 height 11
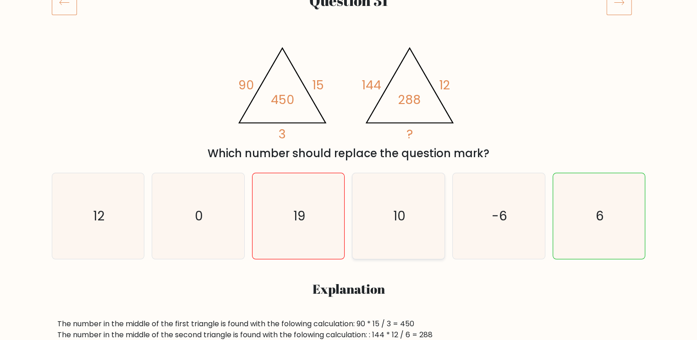
scroll to position [137, 0]
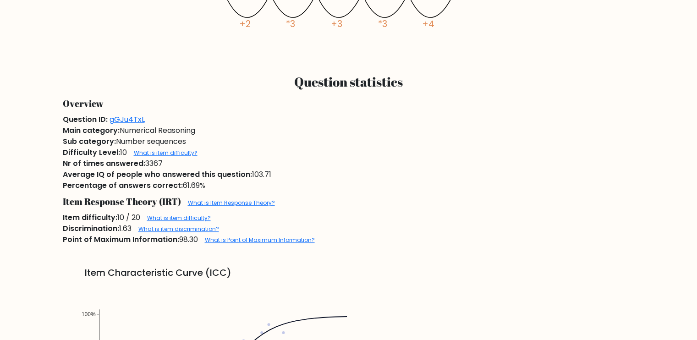
scroll to position [825, 0]
